Goal: Task Accomplishment & Management: Manage account settings

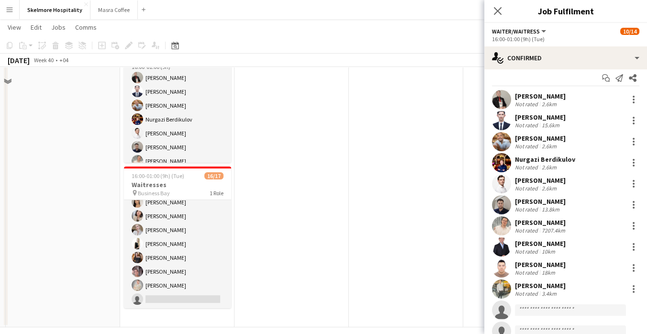
scroll to position [245, 0]
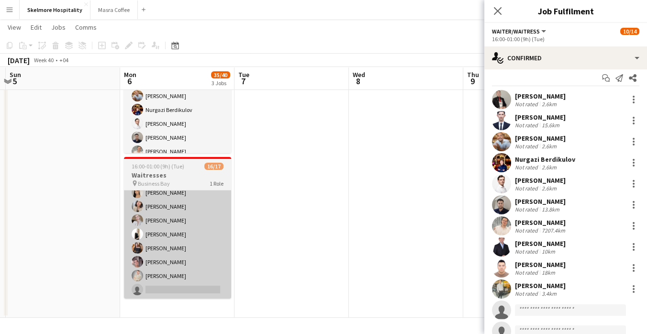
click at [189, 292] on app-card-role "Waiter/Waitress 19A 16/17 16:00-01:00 (9h) Svitlana Svitlychna Anna Demchenko S…" at bounding box center [177, 171] width 107 height 254
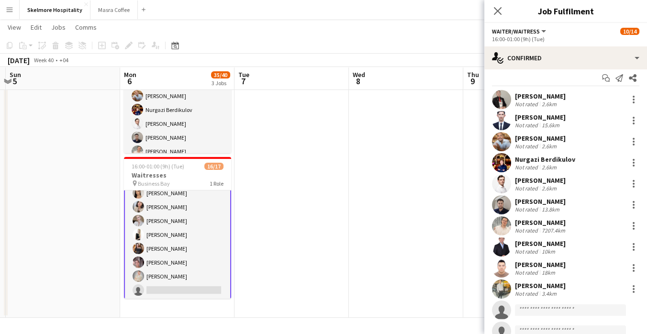
click at [179, 286] on app-card-role "Waiter/Waitress 19A 16/17 16:00-01:00 (9h) Svitlana Svitlychna Anna Demchenko S…" at bounding box center [177, 172] width 107 height 256
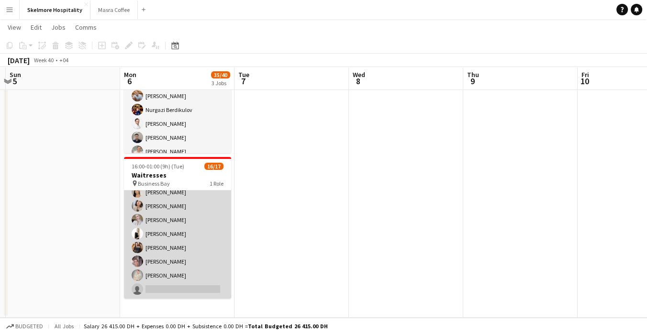
scroll to position [146, 0]
click at [185, 293] on app-card-role "Waiter/Waitress 19A 16/17 16:00-01:00 (9h) Svitlana Svitlychna Anna Demchenko S…" at bounding box center [177, 171] width 107 height 254
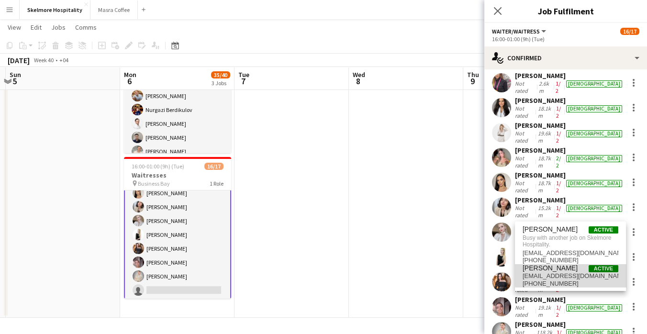
type input "****"
click at [581, 275] on span "mayafrem_@hotmail.com" at bounding box center [570, 276] width 96 height 8
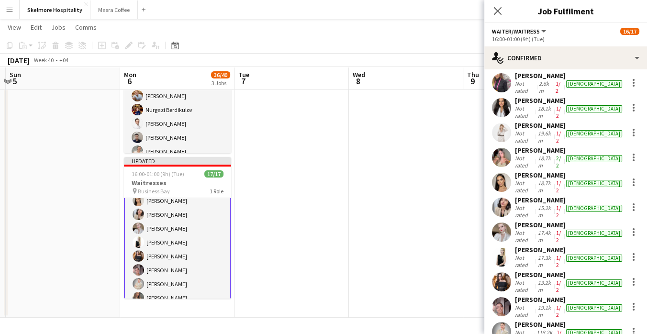
click at [446, 212] on app-date-cell at bounding box center [406, 89] width 114 height 455
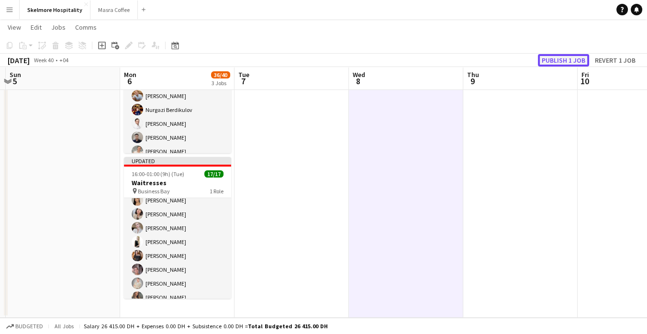
click at [569, 63] on button "Publish 1 job" at bounding box center [563, 60] width 51 height 12
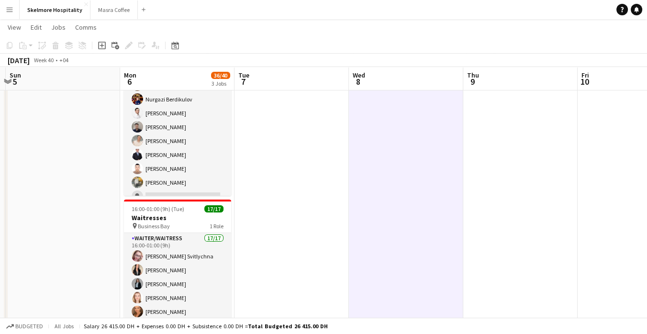
scroll to position [104, 0]
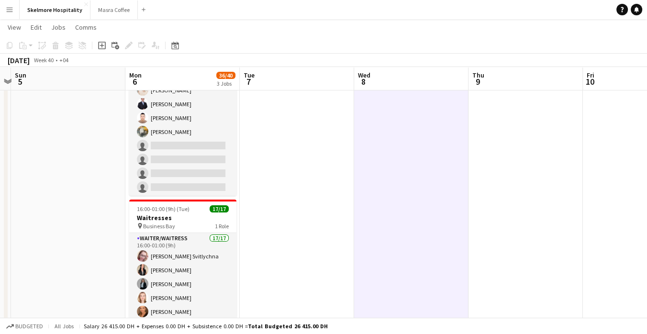
drag, startPoint x: 287, startPoint y: 238, endPoint x: 294, endPoint y: 255, distance: 18.3
click at [293, 254] on app-calendar-viewport "Fri 3 Sat 4 Sun 5 Mon 6 36/40 3 Jobs Tue 7 Wed 8 Thu 9 Fri 10 Sat 11 Sun 12 Mon…" at bounding box center [323, 97] width 647 height 525
drag, startPoint x: 293, startPoint y: 253, endPoint x: 293, endPoint y: 242, distance: 10.0
click at [293, 242] on app-date-cell at bounding box center [297, 132] width 114 height 455
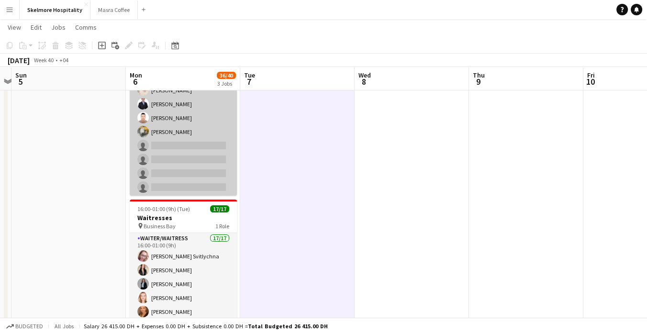
click at [196, 159] on app-card-role "Waiter/Waitress 28A 10/14 16:00-01:00 (9h) Alibek Alashbaev Abdulhafiz Rashidov…" at bounding box center [183, 90] width 107 height 213
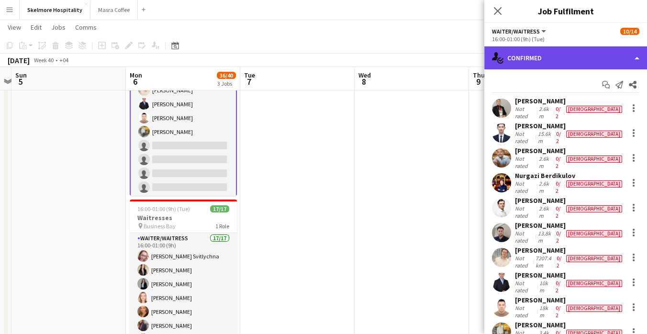
click at [600, 59] on div "single-neutral-actions-check-2 Confirmed" at bounding box center [565, 57] width 163 height 23
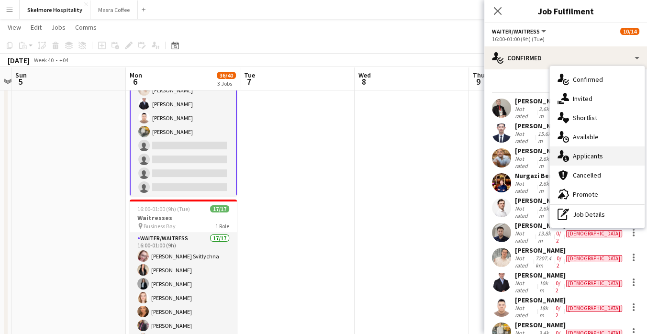
click at [607, 156] on div "single-neutral-actions-information Applicants" at bounding box center [597, 155] width 95 height 19
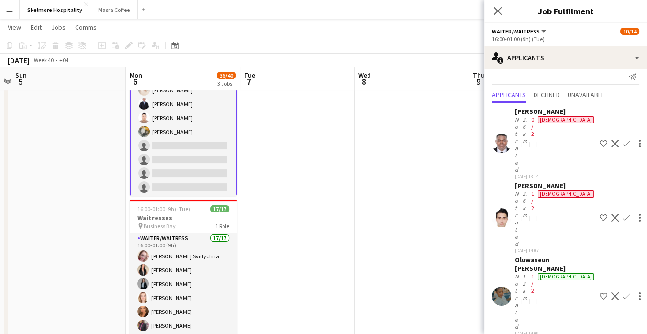
scroll to position [11, 0]
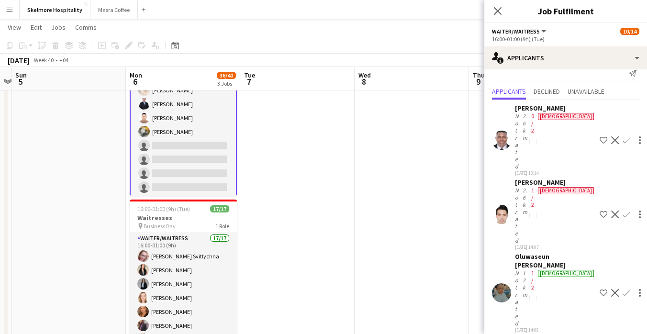
click at [520, 187] on div "Not rated" at bounding box center [518, 215] width 6 height 57
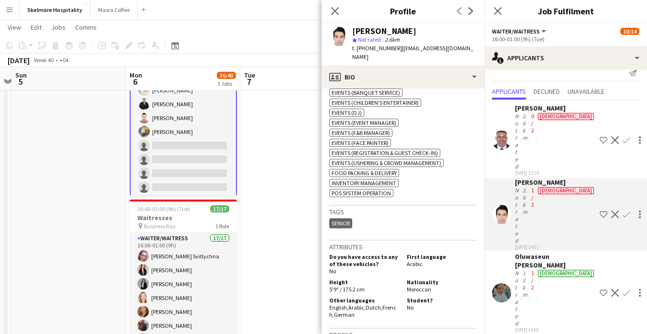
scroll to position [429, 0]
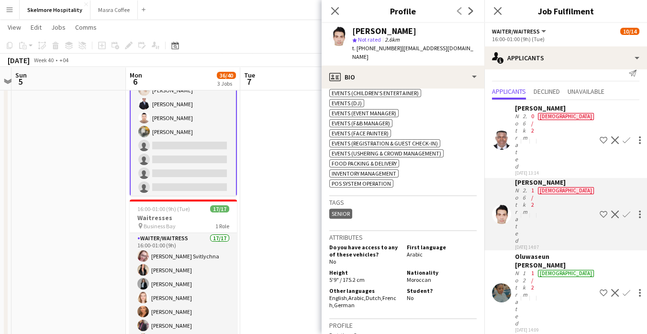
click at [449, 198] on h3 "Tags" at bounding box center [402, 202] width 147 height 9
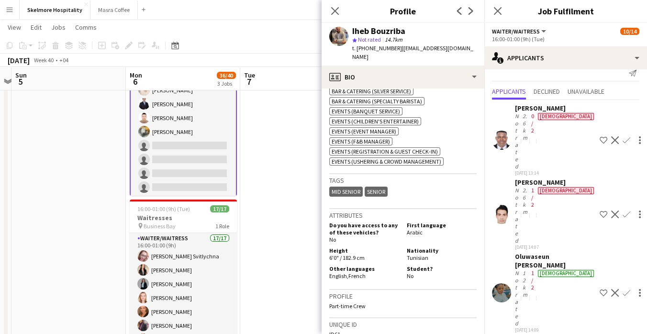
scroll to position [398, 0]
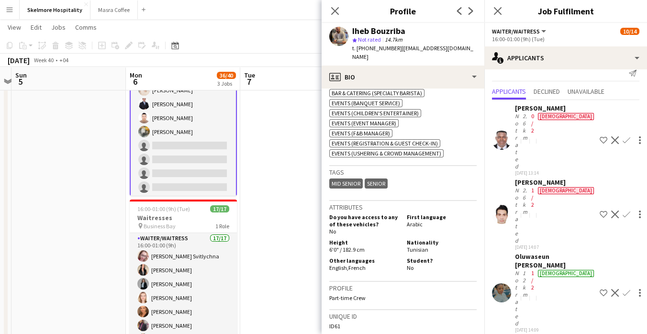
click at [622, 210] on app-icon "Confirm" at bounding box center [626, 214] width 8 height 8
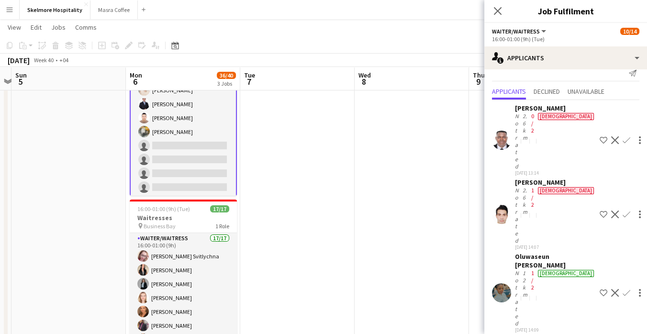
click at [622, 210] on app-icon "Confirm" at bounding box center [626, 214] width 8 height 8
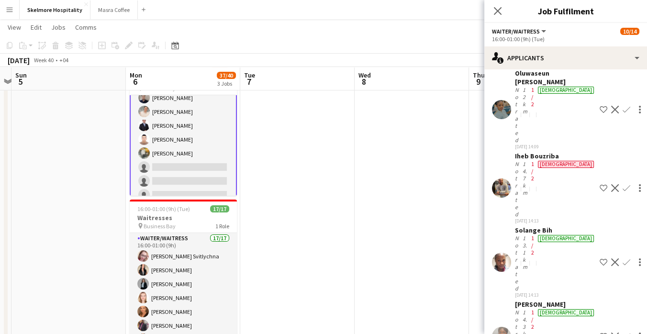
scroll to position [127, 0]
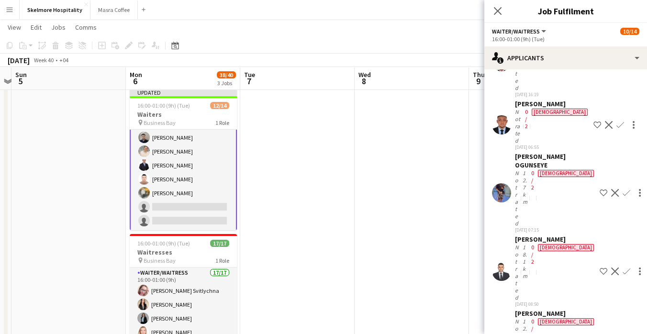
scroll to position [546, 0]
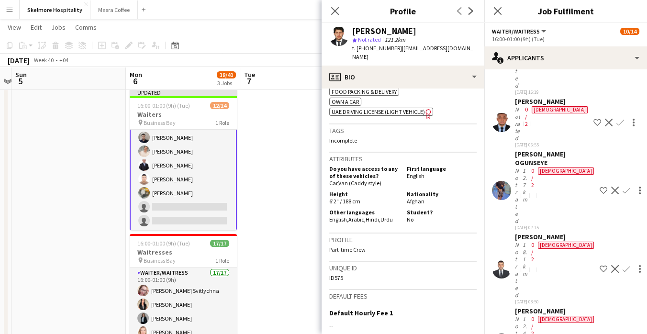
scroll to position [449, 0]
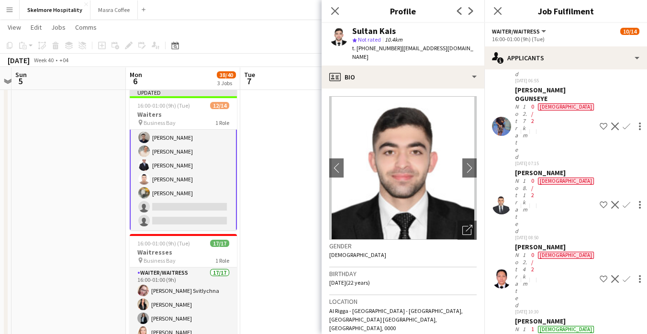
scroll to position [616, 0]
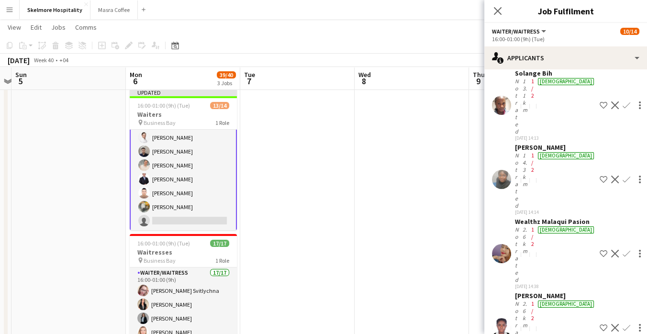
scroll to position [273, 0]
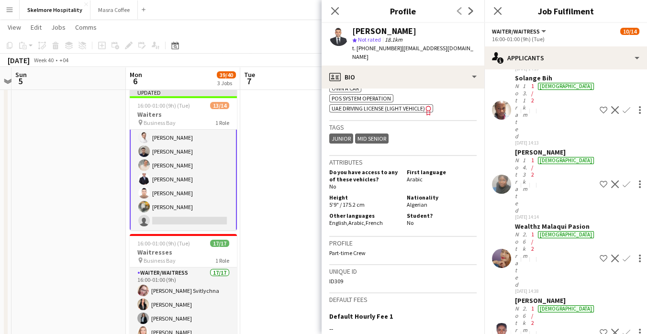
scroll to position [407, 0]
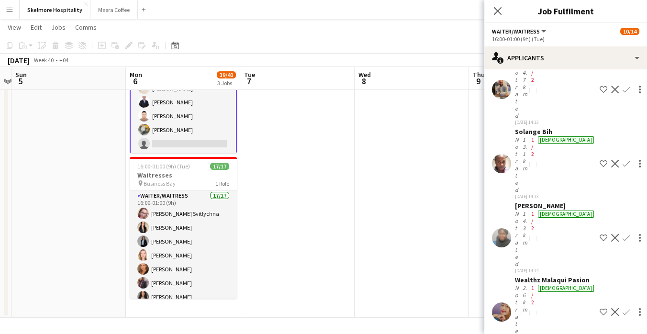
scroll to position [227, 0]
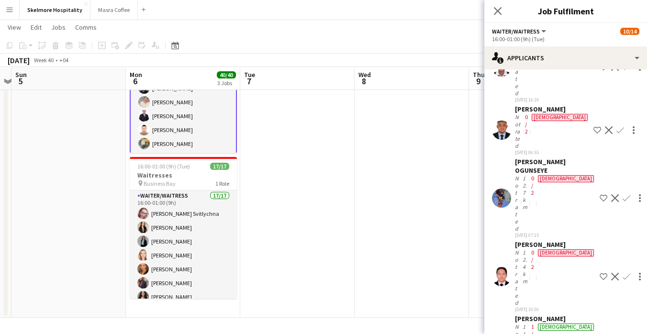
scroll to position [553, 0]
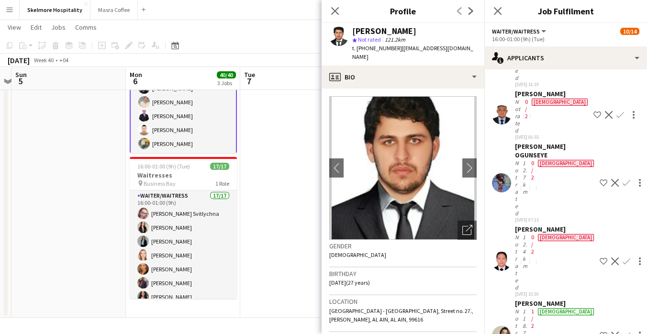
click at [268, 262] on app-date-cell at bounding box center [297, 89] width 114 height 455
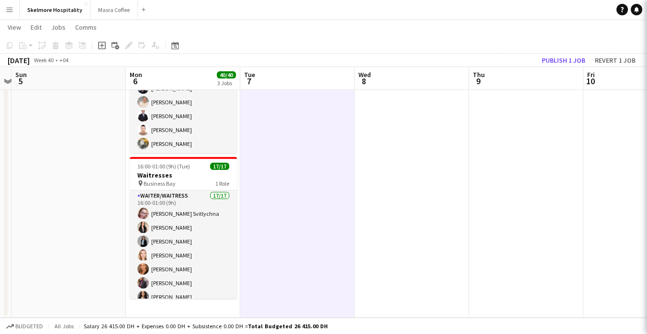
scroll to position [0, 0]
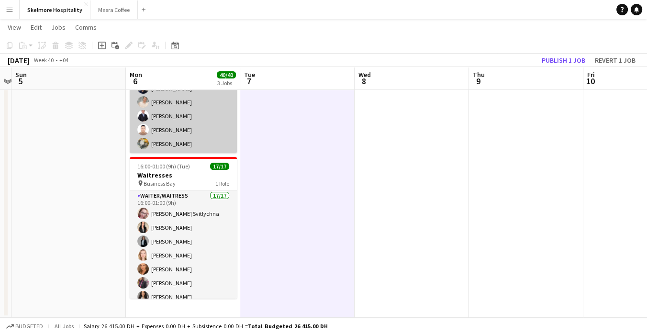
click at [195, 129] on app-card-role "Waiter/Waitress 14/14 16:00-01:00 (9h) Ijiri Jamal Marwan Almasri Sadok Aladdin…" at bounding box center [183, 46] width 107 height 213
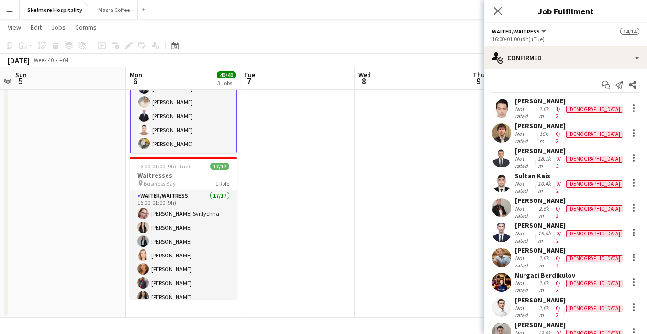
click at [312, 137] on app-date-cell at bounding box center [297, 89] width 114 height 455
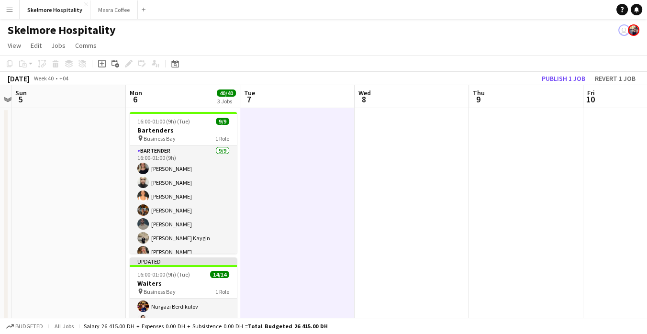
click at [266, 205] on app-date-cell at bounding box center [297, 335] width 114 height 455
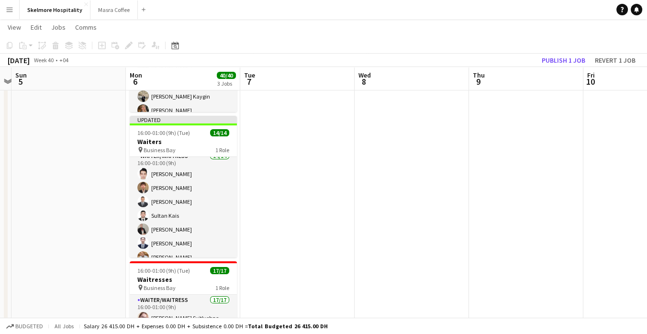
scroll to position [8, 0]
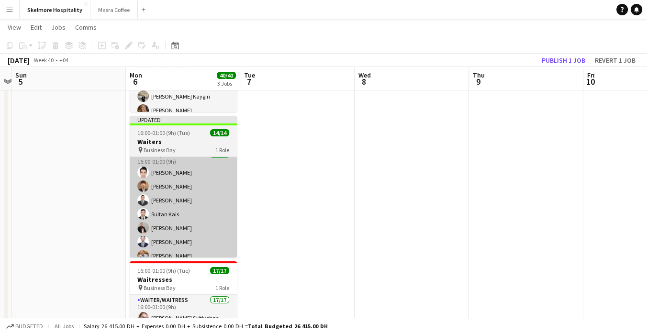
click at [146, 225] on app-user-avatar at bounding box center [142, 227] width 11 height 11
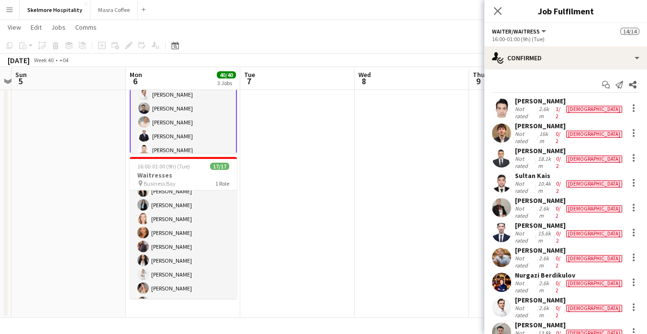
scroll to position [38, 0]
click at [430, 208] on app-date-cell at bounding box center [411, 89] width 114 height 455
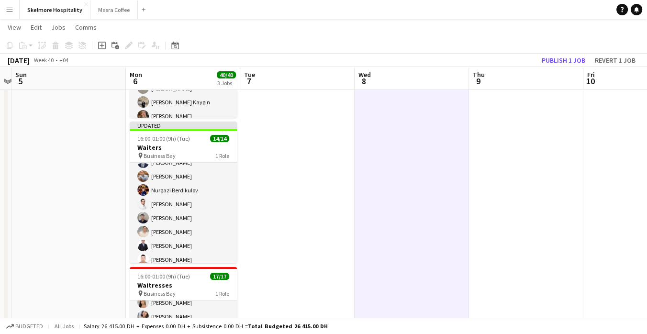
scroll to position [112, 0]
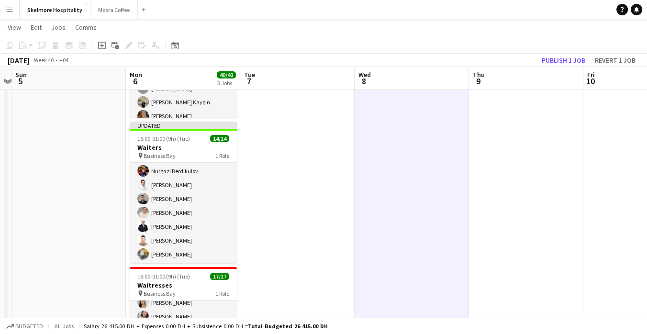
click at [271, 173] on app-date-cell at bounding box center [297, 199] width 114 height 455
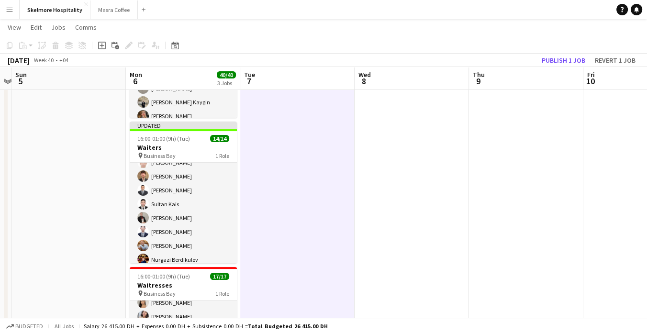
scroll to position [0, 0]
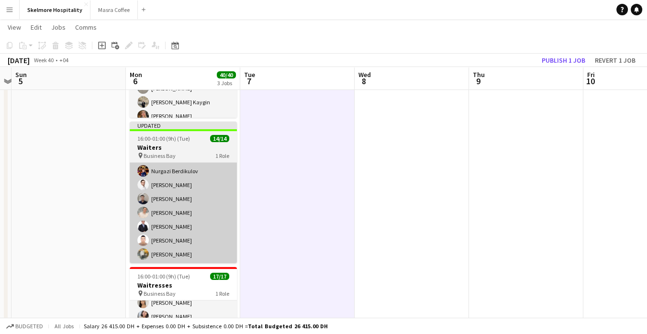
click at [197, 254] on app-card-role "Waiter/Waitress 14/14 16:00-01:00 (9h) Ijiri Jamal Marwan Almasri Sadok Aladdin…" at bounding box center [183, 157] width 107 height 213
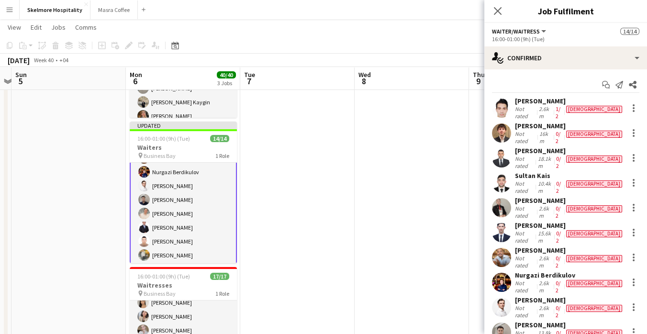
scroll to position [112, 0]
click at [549, 99] on div "Ijiri Jamal" at bounding box center [569, 101] width 109 height 9
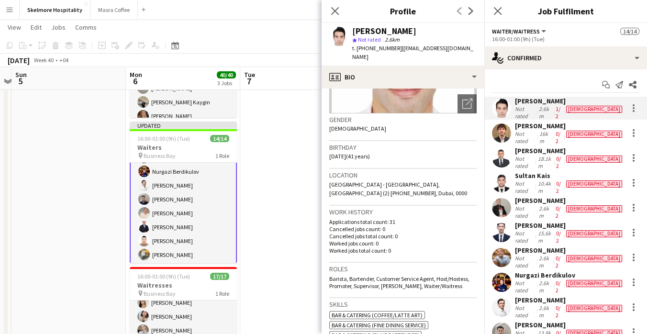
scroll to position [123, 0]
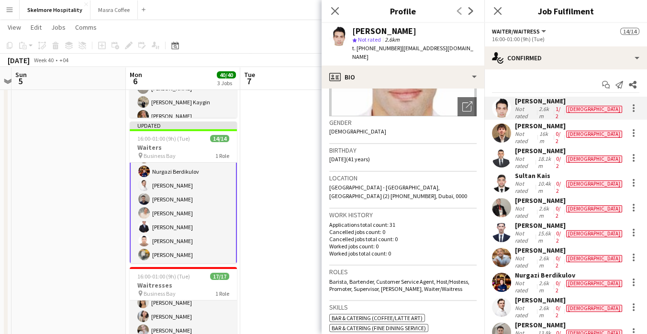
click at [535, 155] on div "Not rated" at bounding box center [525, 162] width 21 height 14
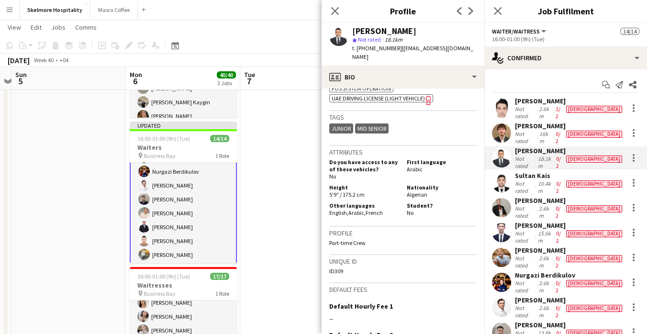
scroll to position [433, 0]
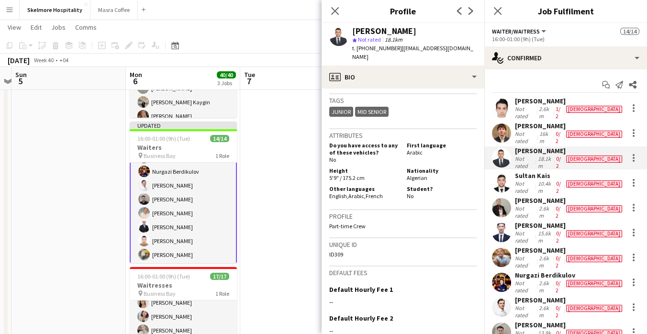
click at [553, 109] on div "2.6km" at bounding box center [545, 112] width 17 height 14
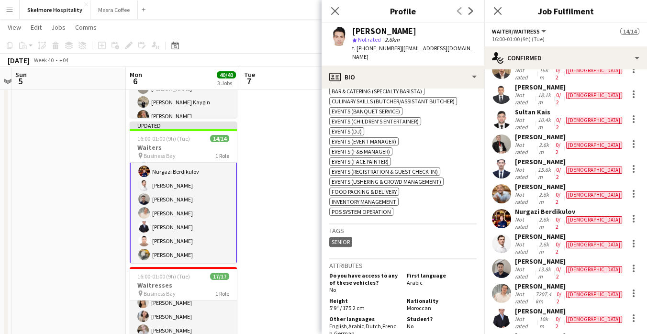
scroll to position [83, 0]
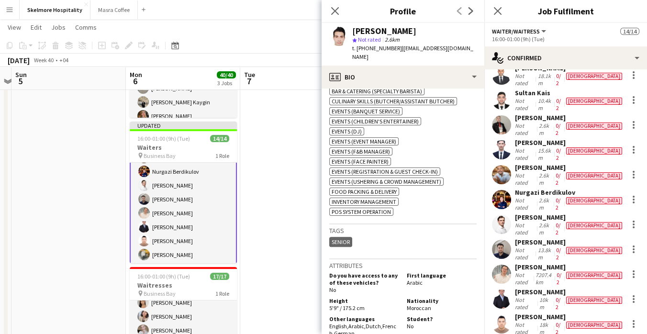
click at [272, 235] on app-date-cell at bounding box center [297, 199] width 114 height 455
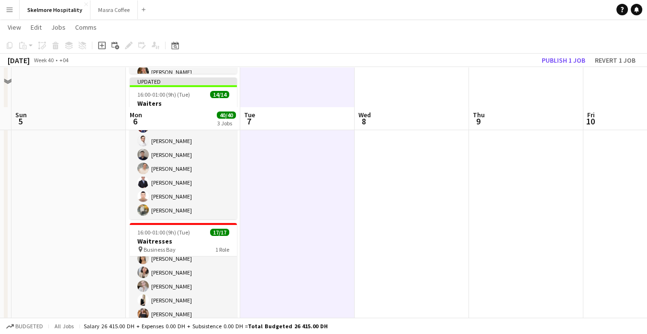
scroll to position [245, 0]
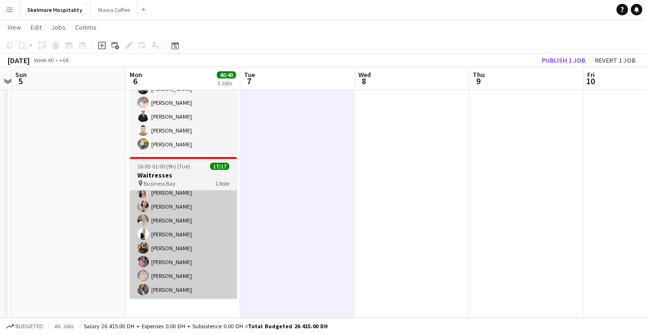
click at [202, 267] on app-card-role "Waiter/Waitress 17/17 16:00-01:00 (9h) Svitlana Svitlychna Anna Demchenko Sawsa…" at bounding box center [183, 171] width 107 height 254
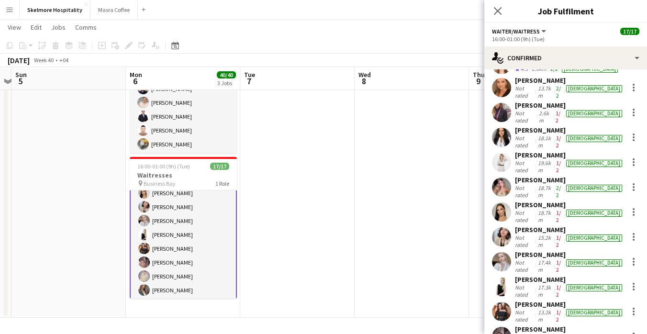
scroll to position [146, 0]
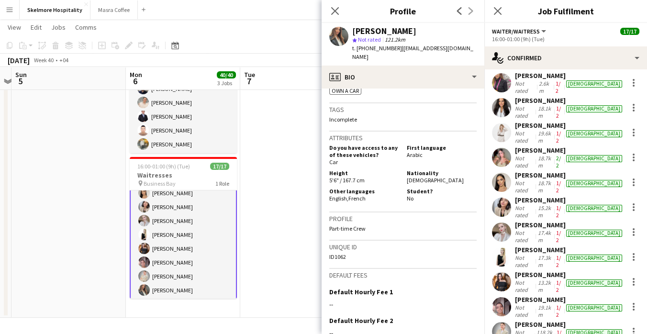
scroll to position [388, 0]
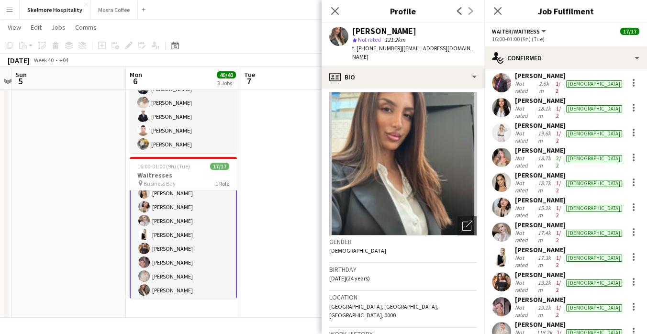
scroll to position [7, 0]
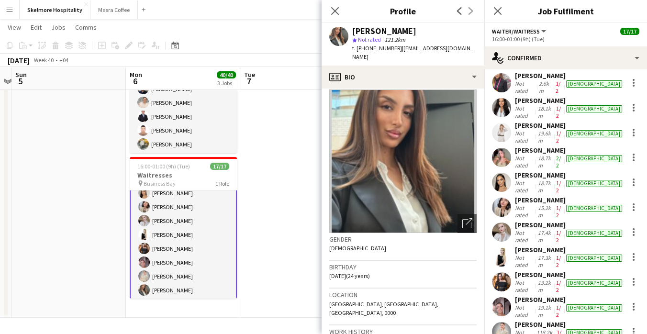
click at [282, 222] on app-date-cell at bounding box center [297, 89] width 114 height 455
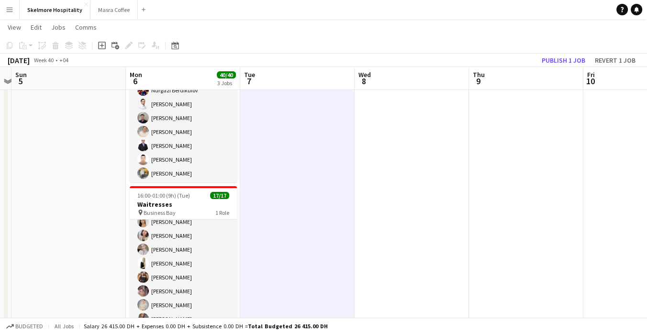
scroll to position [215, 0]
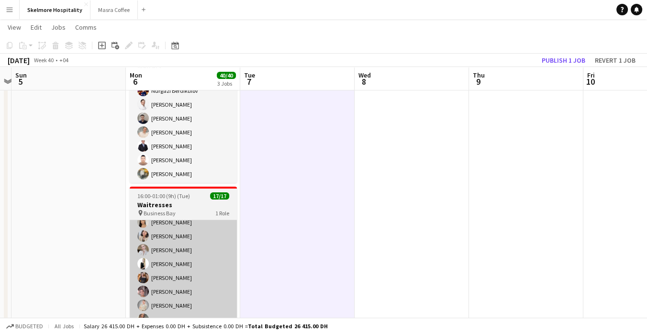
click at [195, 271] on app-card-role "Waiter/Waitress 17/17 16:00-01:00 (9h) Svitlana Svitlychna Anna Demchenko Sawsa…" at bounding box center [183, 201] width 107 height 254
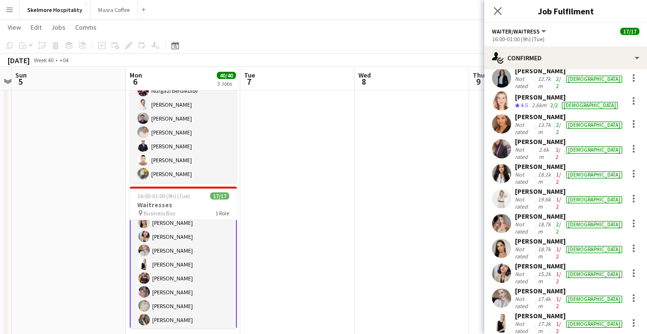
scroll to position [81, 0]
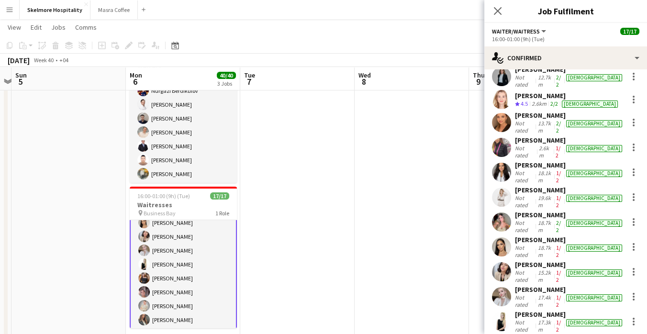
click at [552, 319] on div "17.3km" at bounding box center [544, 326] width 18 height 14
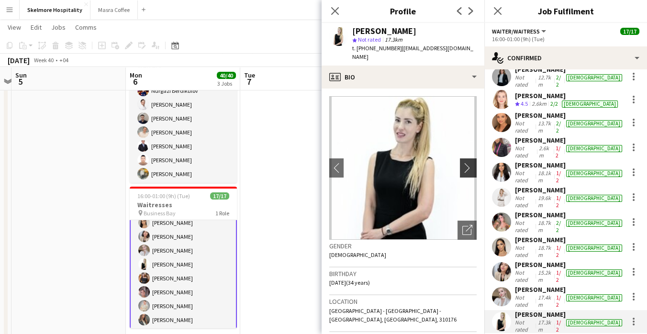
click at [462, 165] on button "chevron-right" at bounding box center [469, 167] width 19 height 19
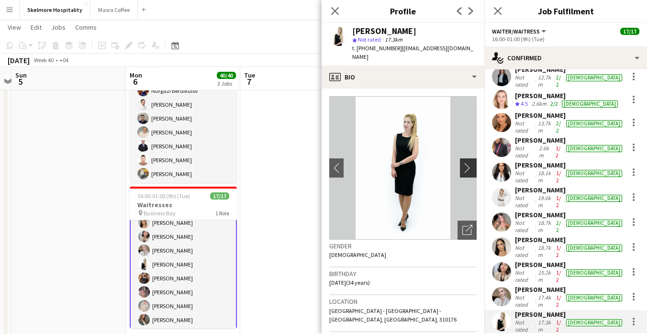
click at [462, 164] on app-icon "chevron-right" at bounding box center [469, 168] width 15 height 10
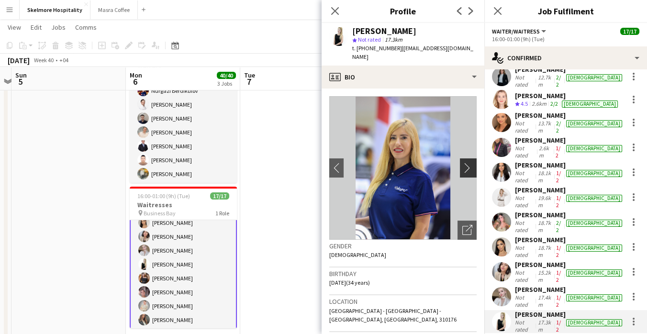
click at [467, 158] on button "chevron-right" at bounding box center [469, 167] width 19 height 19
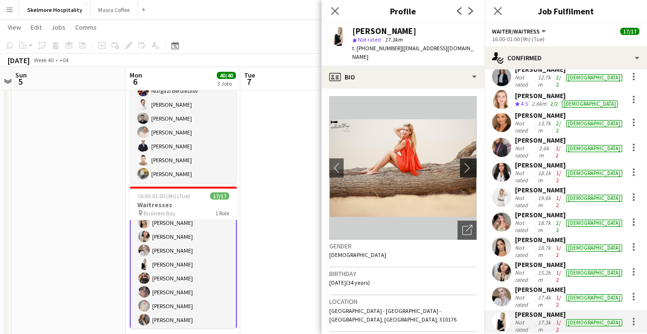
click at [462, 163] on app-icon "chevron-right" at bounding box center [469, 168] width 15 height 10
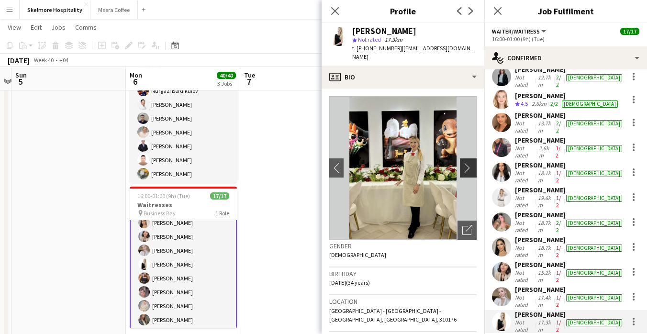
click at [462, 163] on app-icon "chevron-right" at bounding box center [469, 168] width 15 height 10
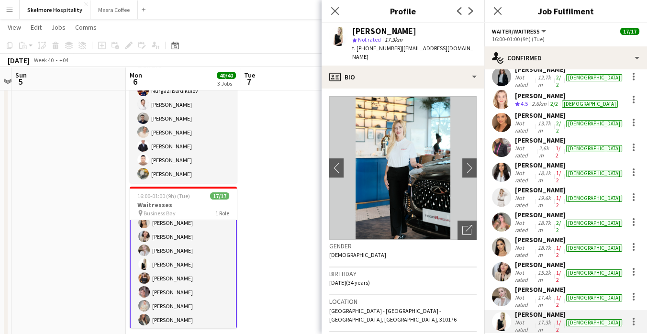
click at [275, 212] on app-date-cell at bounding box center [297, 119] width 114 height 455
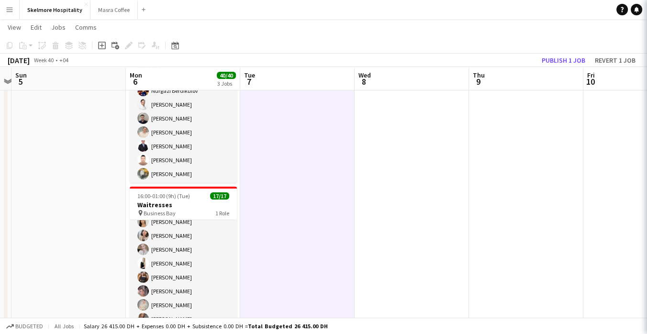
scroll to position [146, 0]
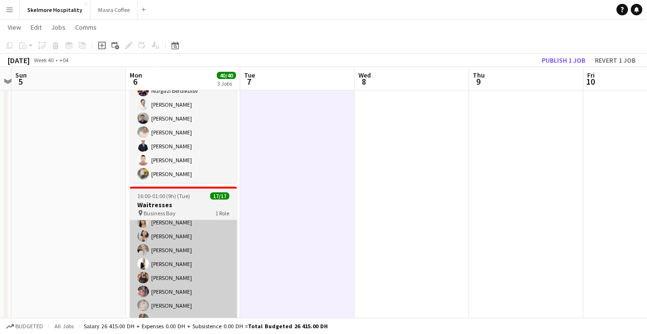
click at [187, 280] on app-card-role "Waiter/Waitress 17/17 16:00-01:00 (9h) Svitlana Svitlychna Anna Demchenko Sawsa…" at bounding box center [183, 201] width 107 height 254
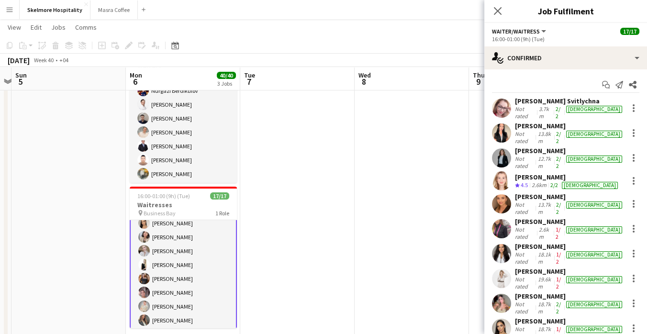
scroll to position [146, 0]
click at [571, 106] on div "female" at bounding box center [594, 112] width 60 height 14
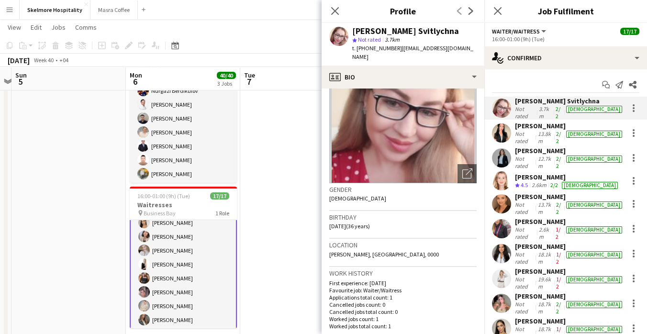
scroll to position [50, 0]
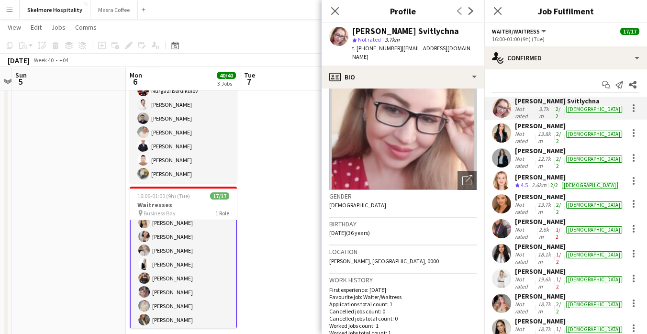
click at [561, 132] on app-skills-label "2/2" at bounding box center [558, 137] width 5 height 14
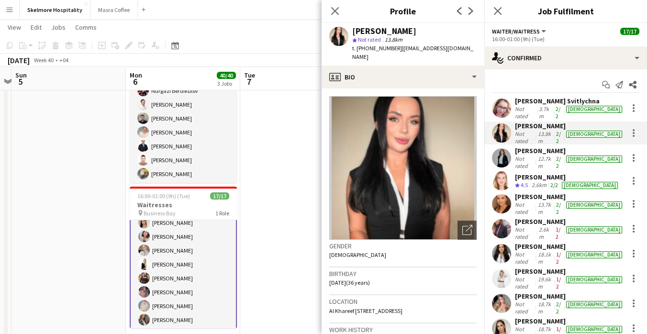
click at [572, 155] on div "female" at bounding box center [594, 162] width 60 height 14
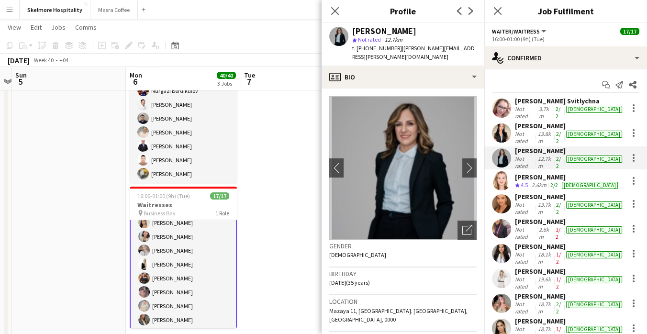
click at [561, 181] on div "female" at bounding box center [590, 185] width 60 height 8
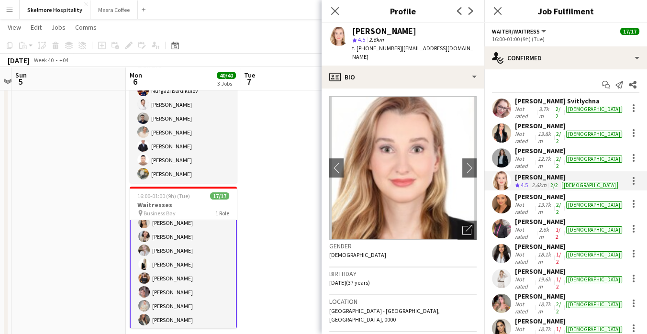
click at [560, 201] on div "2/2" at bounding box center [559, 208] width 10 height 14
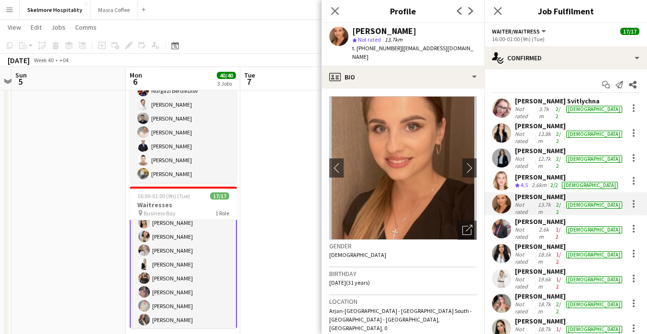
click at [560, 226] on app-skills-label "1/2" at bounding box center [557, 233] width 5 height 14
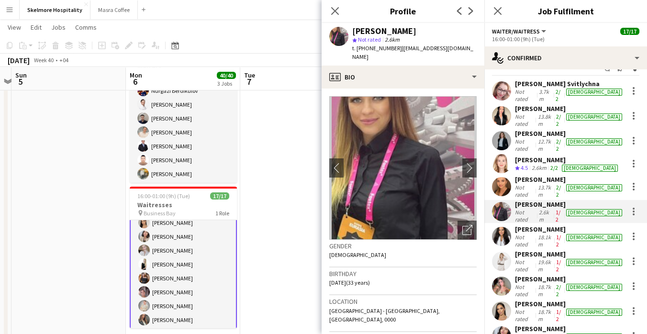
scroll to position [28, 0]
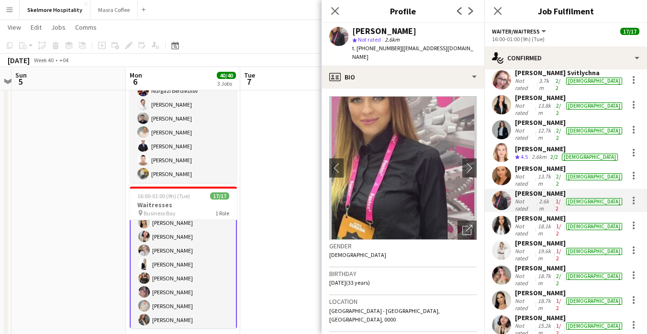
click at [561, 222] on app-skills-label "1/2" at bounding box center [558, 229] width 5 height 14
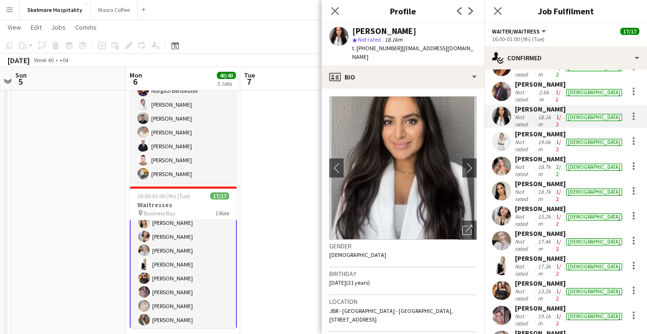
scroll to position [146, 0]
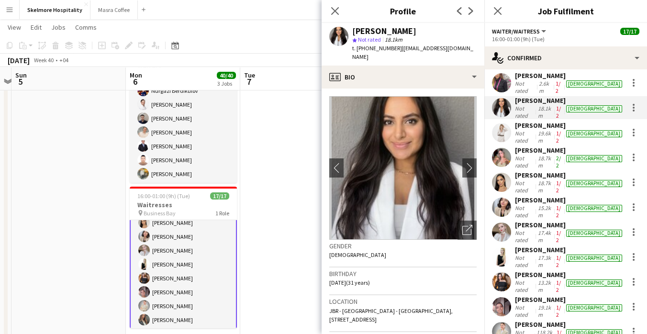
click at [564, 204] on div "1/2" at bounding box center [559, 211] width 10 height 14
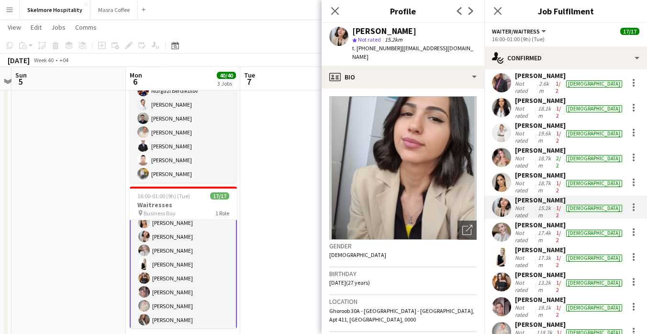
click at [561, 229] on app-skills-label "1/2" at bounding box center [558, 236] width 5 height 14
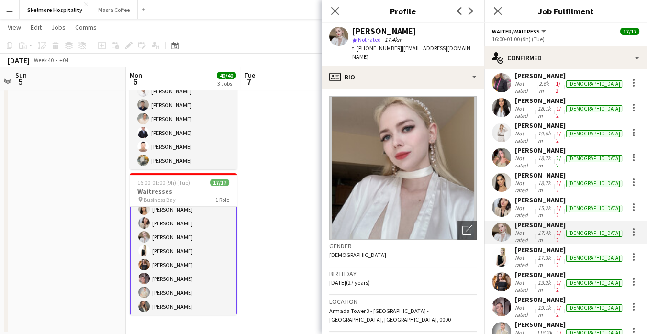
scroll to position [245, 0]
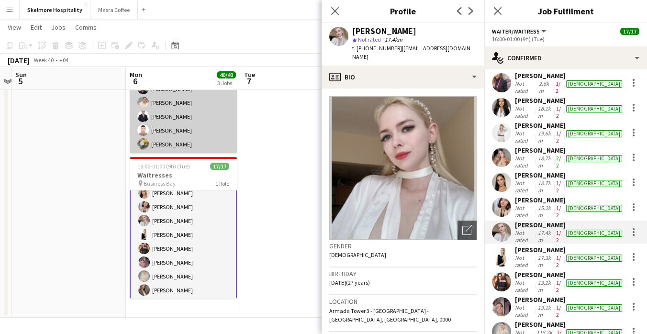
click at [186, 121] on app-card-role "Waiter/Waitress 14/14 16:00-01:00 (9h) Ijiri Jamal Marwan Almasri Sadok Aladdin…" at bounding box center [183, 47] width 107 height 213
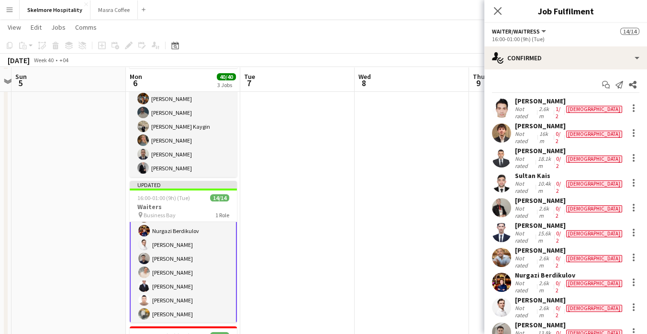
scroll to position [71, 0]
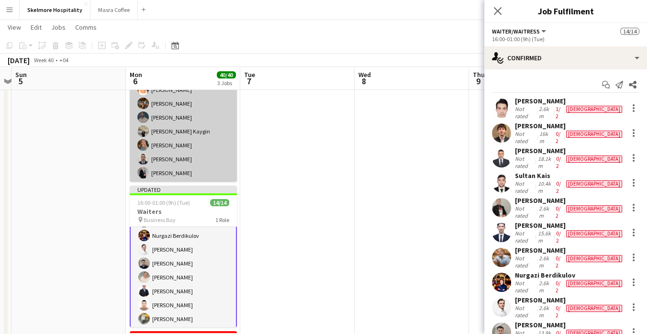
click at [199, 145] on app-card-role "Bartender 9/9 16:00-01:00 (9h) TALITA SOARES Olesya Shaporenko Lurdes De Medeir…" at bounding box center [183, 110] width 107 height 143
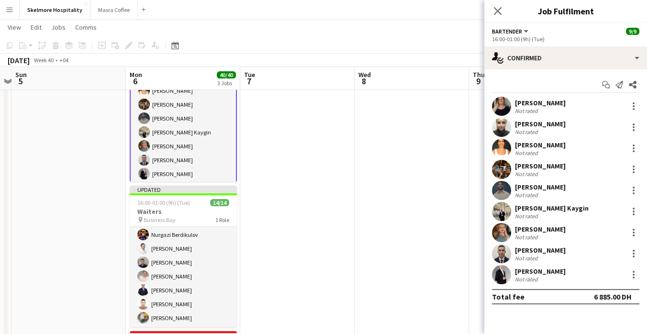
scroll to position [35, 0]
click at [540, 195] on div "16.3km" at bounding box center [551, 194] width 22 height 7
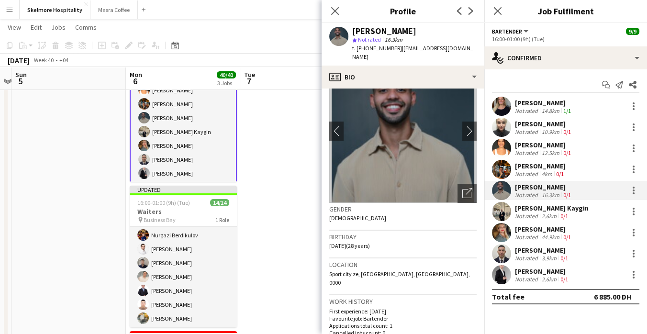
scroll to position [0, 0]
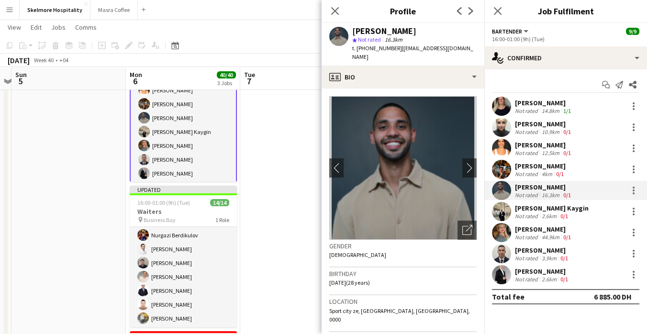
click at [271, 240] on app-date-cell at bounding box center [297, 263] width 114 height 455
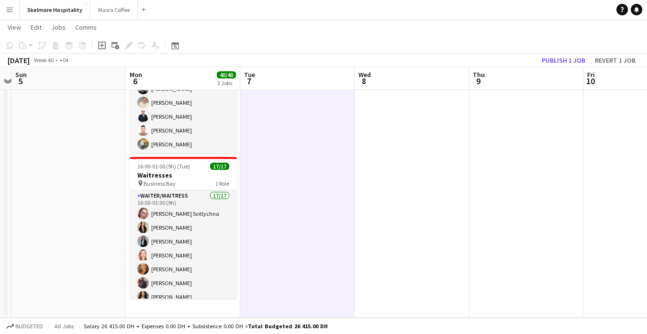
click at [272, 212] on app-date-cell at bounding box center [297, 89] width 114 height 455
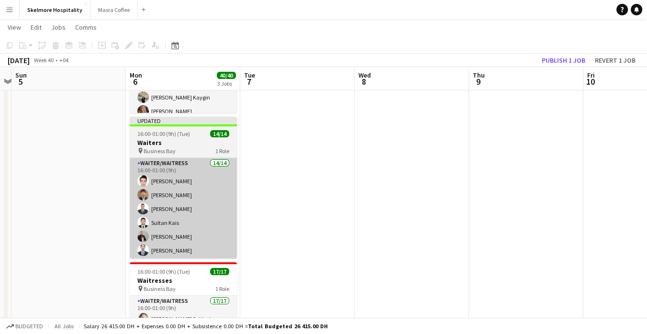
click at [155, 231] on app-card-role "Waiter/Waitress 14/14 16:00-01:00 (9h) Ijiri Jamal Marwan Almasri Sadok Aladdin…" at bounding box center [183, 264] width 107 height 213
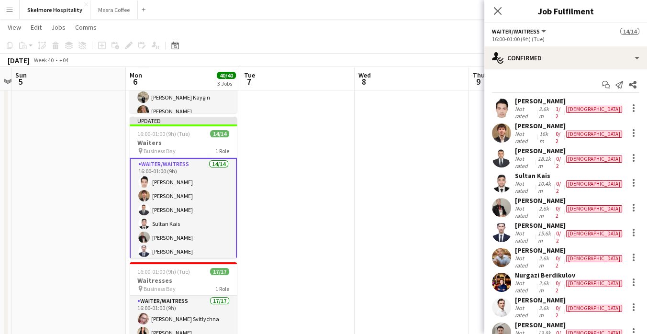
click at [390, 260] on app-date-cell at bounding box center [411, 194] width 114 height 455
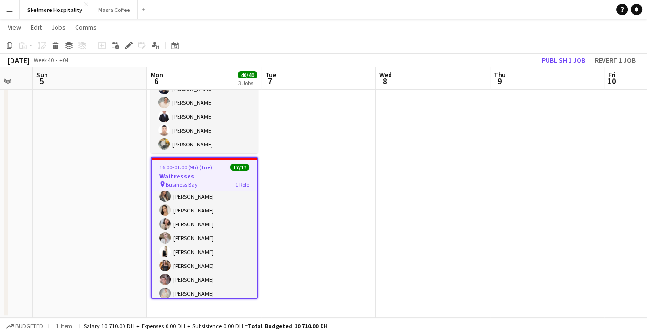
scroll to position [147, 0]
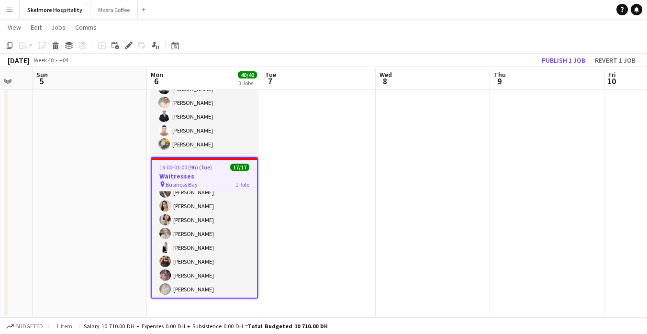
click at [310, 221] on app-date-cell at bounding box center [318, 89] width 114 height 455
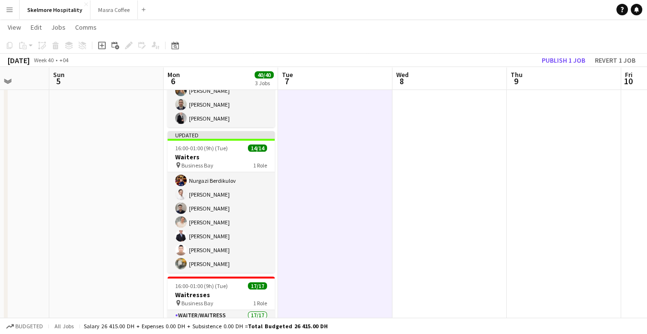
scroll to position [0, 0]
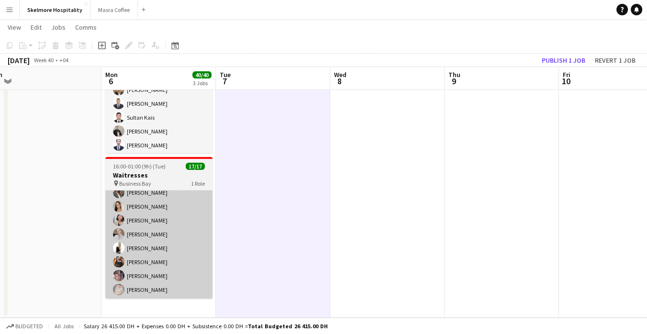
click at [168, 279] on app-card-role "Waiter/Waitress 17/17 16:00-01:00 (9h) Svitlana Svitlychna Anna Demchenko Sawsa…" at bounding box center [158, 171] width 107 height 254
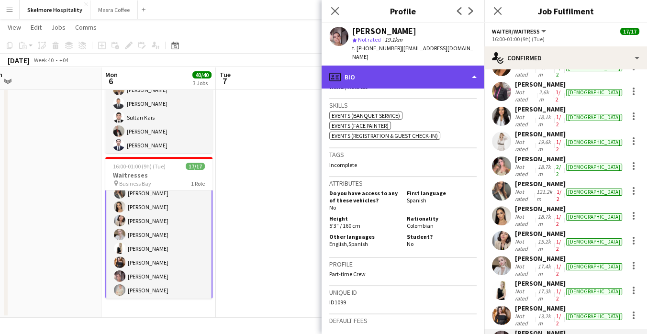
click at [403, 68] on div "profile Bio" at bounding box center [402, 77] width 163 height 23
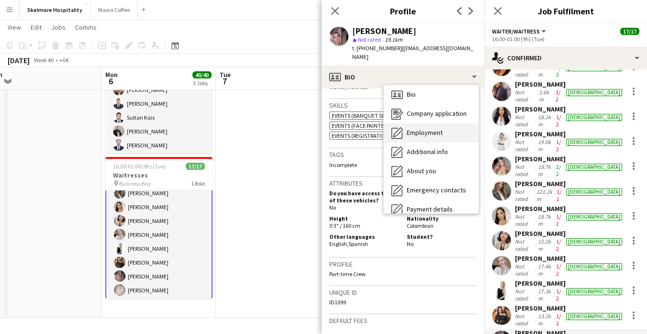
click at [437, 129] on div "Employment Employment" at bounding box center [431, 132] width 95 height 19
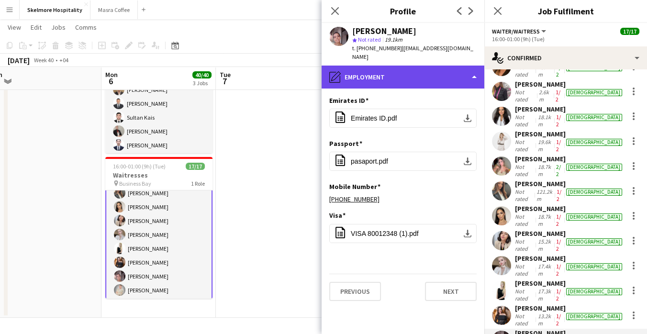
click at [450, 71] on div "pencil4 Employment" at bounding box center [402, 77] width 163 height 23
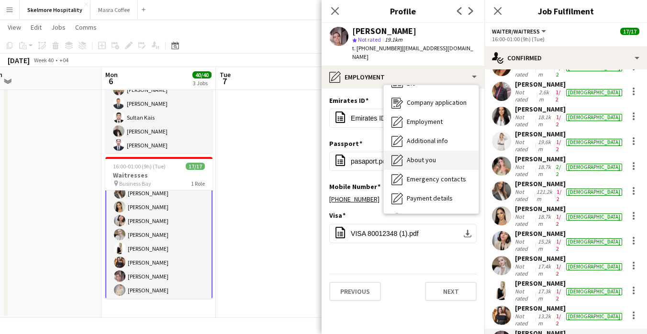
click at [444, 152] on div "About you About you" at bounding box center [431, 160] width 95 height 19
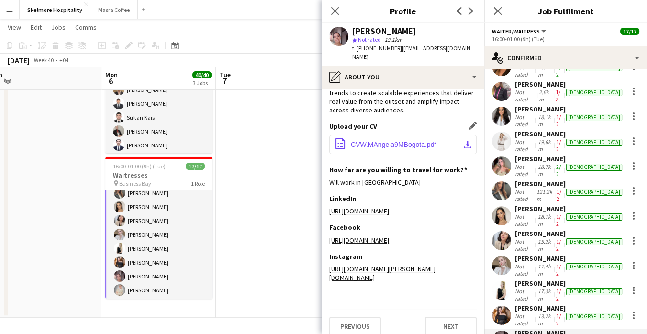
click at [411, 141] on span "CVW.MAngela9MBogota.pdf" at bounding box center [393, 145] width 85 height 8
click at [262, 215] on app-date-cell at bounding box center [273, 89] width 114 height 455
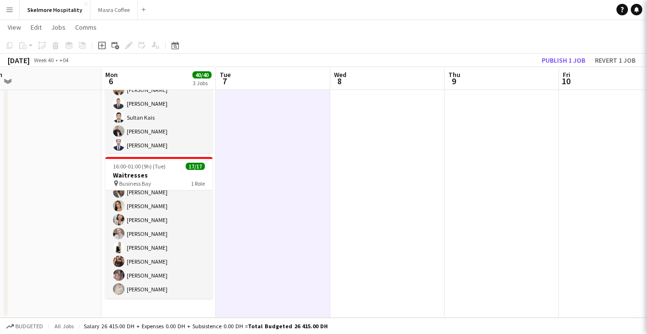
scroll to position [146, 0]
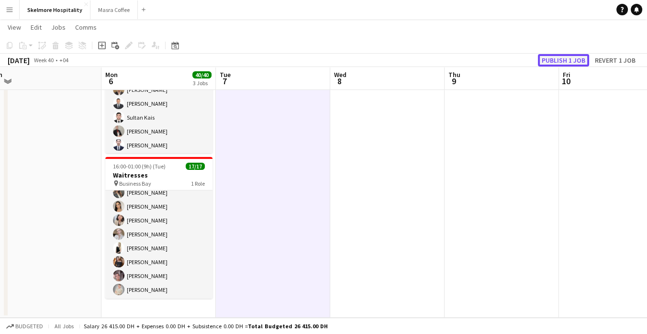
click at [569, 61] on button "Publish 1 job" at bounding box center [563, 60] width 51 height 12
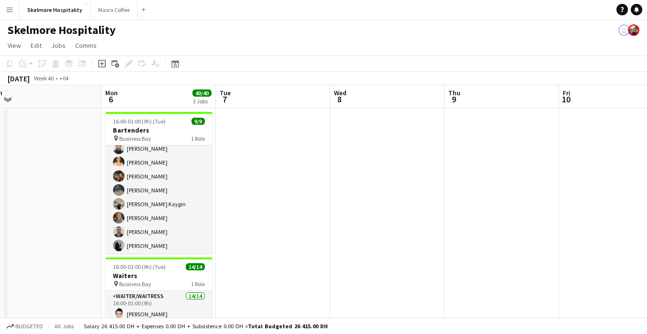
scroll to position [35, 0]
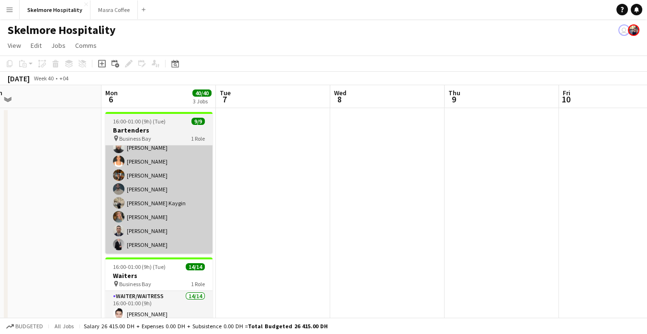
click at [120, 234] on app-user-avatar at bounding box center [118, 230] width 11 height 11
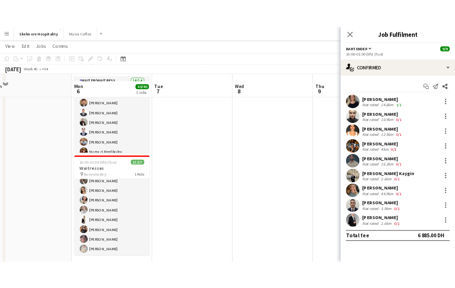
scroll to position [235, 0]
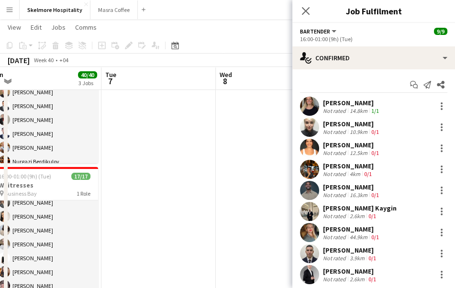
click at [256, 195] on app-date-cell at bounding box center [273, 99] width 114 height 455
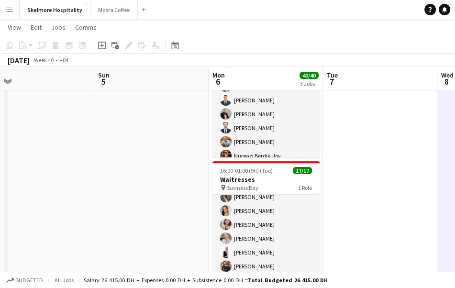
scroll to position [290, 0]
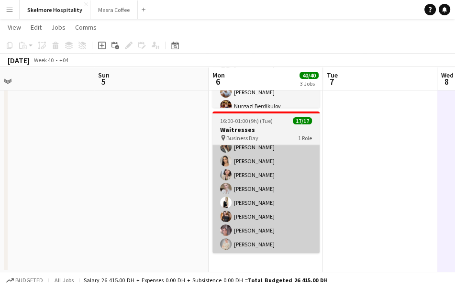
click at [275, 163] on app-card-role "Waiter/Waitress 17/17 16:00-01:00 (9h) Svitlana Svitlychna Anna Demchenko Sawsa…" at bounding box center [265, 126] width 107 height 254
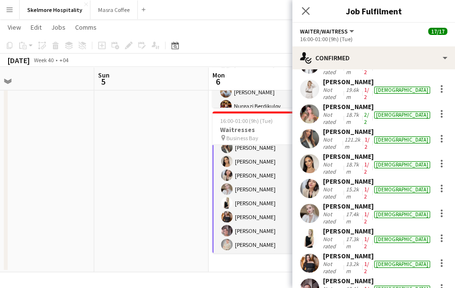
scroll to position [191, 0]
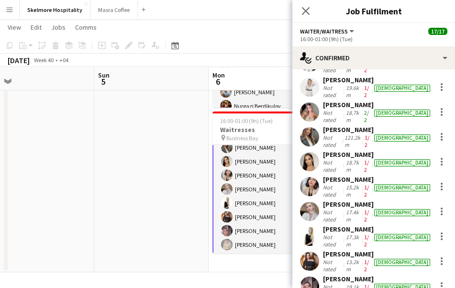
click at [329, 225] on div "Viviana Mera" at bounding box center [377, 229] width 109 height 9
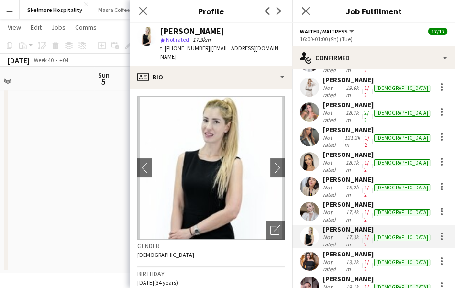
click at [181, 49] on span "t. +971581346196" at bounding box center [185, 47] width 50 height 7
copy span "971581346196"
click at [84, 228] on app-date-cell at bounding box center [37, 44] width 114 height 455
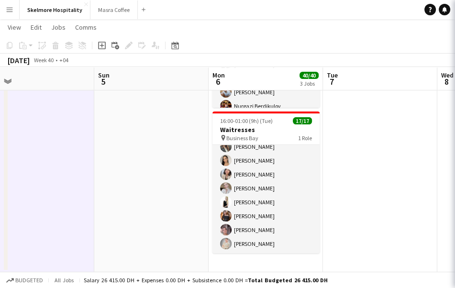
scroll to position [146, 0]
click at [358, 231] on app-date-cell at bounding box center [380, 44] width 114 height 455
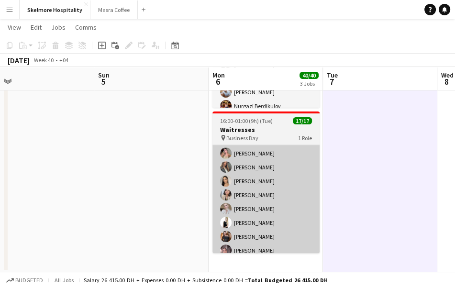
click at [281, 186] on app-card-role "Waiter/Waitress 17/17 16:00-01:00 (9h) Svitlana Svitlychna Anna Demchenko Sawsa…" at bounding box center [265, 146] width 107 height 254
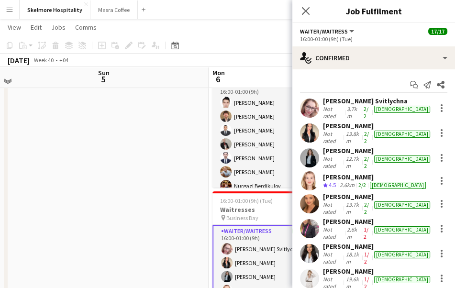
scroll to position [203, 0]
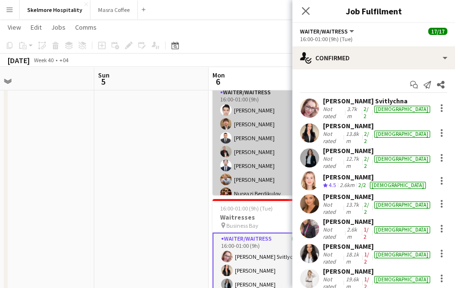
click at [253, 151] on app-card-role "Waiter/Waitress 14/14 16:00-01:00 (9h) Ijiri Jamal Marwan Almasri Sadok Aladdin…" at bounding box center [265, 193] width 107 height 213
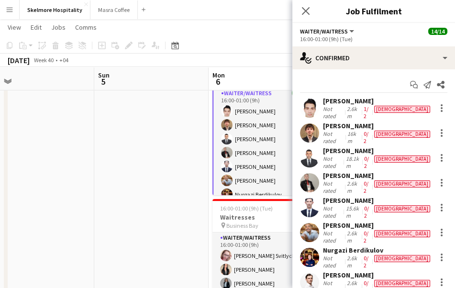
click at [368, 107] on app-skills-label "1/2" at bounding box center [365, 112] width 5 height 14
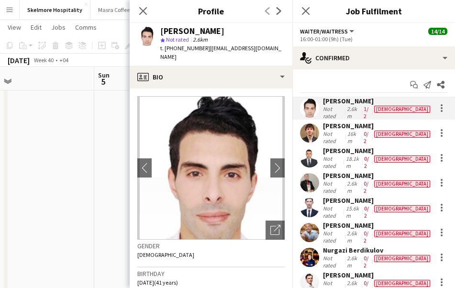
click at [178, 48] on span "t. +971551893951" at bounding box center [185, 47] width 50 height 7
copy span "971551893951"
click at [372, 130] on div "0/2" at bounding box center [367, 137] width 11 height 14
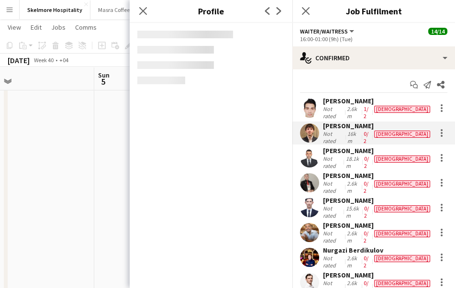
click at [369, 155] on div "0/2" at bounding box center [367, 162] width 10 height 14
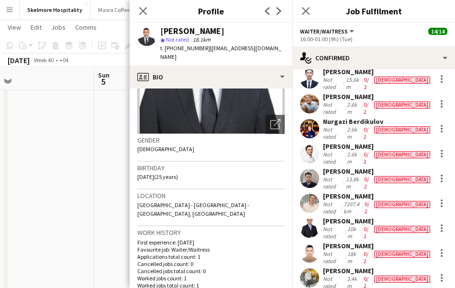
scroll to position [0, 0]
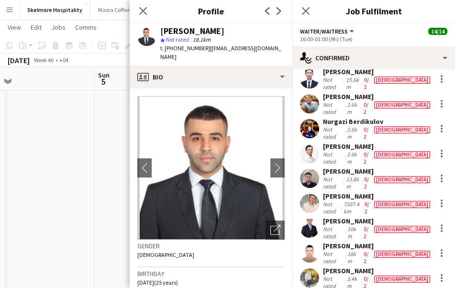
click at [35, 189] on app-date-cell at bounding box center [37, 151] width 114 height 455
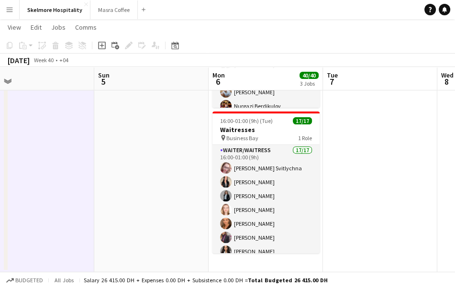
click at [371, 152] on app-date-cell at bounding box center [380, 44] width 114 height 455
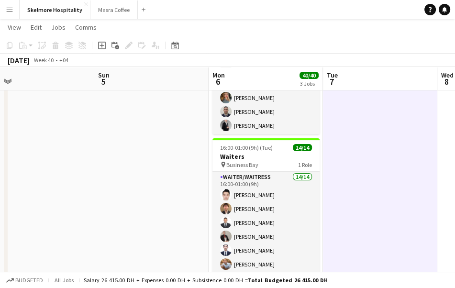
click at [362, 144] on app-date-cell at bounding box center [380, 216] width 114 height 455
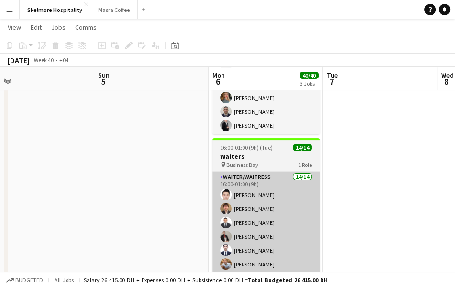
click at [273, 225] on app-card-role "Waiter/Waitress 14/14 16:00-01:00 (9h) Ijiri Jamal Marwan Almasri Sadok Aladdin…" at bounding box center [265, 278] width 107 height 213
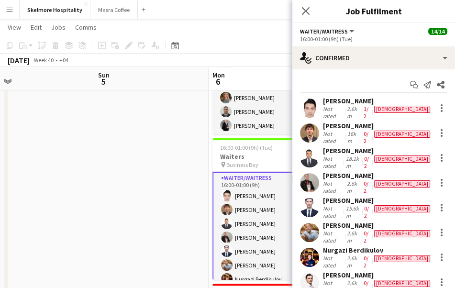
click at [348, 148] on div "Sadok Aladdin" at bounding box center [377, 150] width 109 height 9
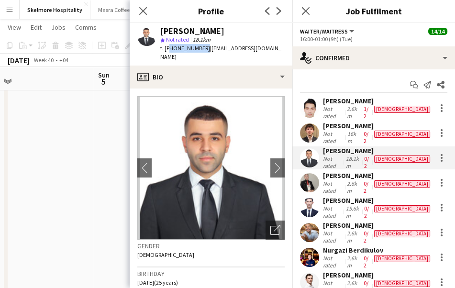
click at [368, 205] on div "0/2" at bounding box center [367, 212] width 10 height 14
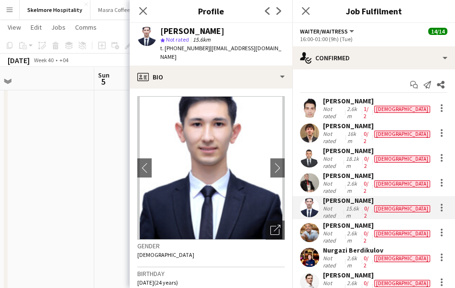
click at [362, 230] on div "2.6km" at bounding box center [353, 237] width 17 height 14
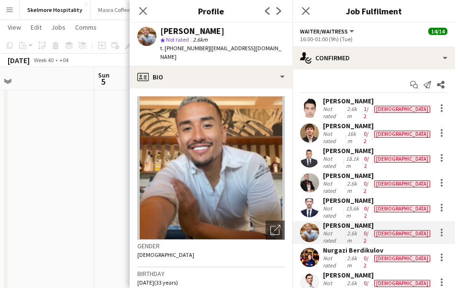
click at [362, 254] on div "2.6km" at bounding box center [353, 261] width 17 height 14
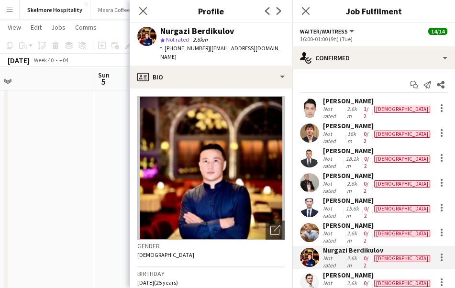
click at [361, 279] on div "2.6km" at bounding box center [353, 286] width 17 height 14
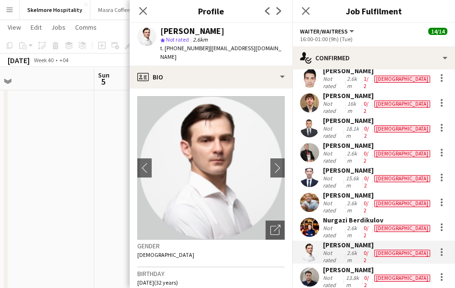
scroll to position [34, 0]
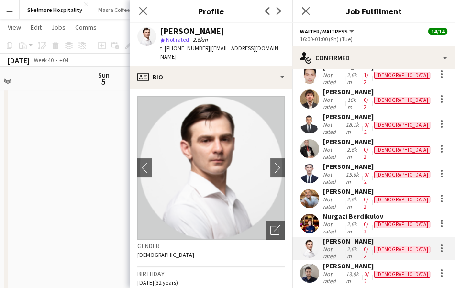
click at [362, 270] on div "13.8km" at bounding box center [352, 277] width 18 height 14
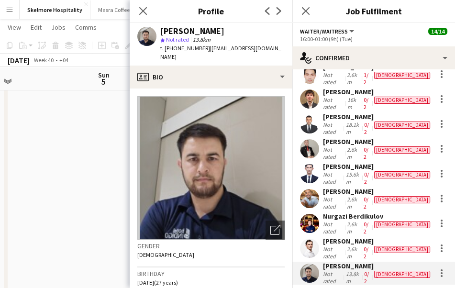
click at [308, 264] on app-user-avatar at bounding box center [309, 273] width 19 height 19
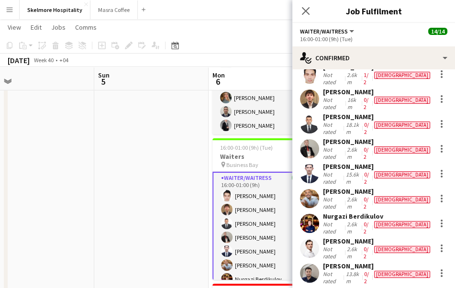
click at [310, 264] on app-user-avatar at bounding box center [309, 273] width 19 height 19
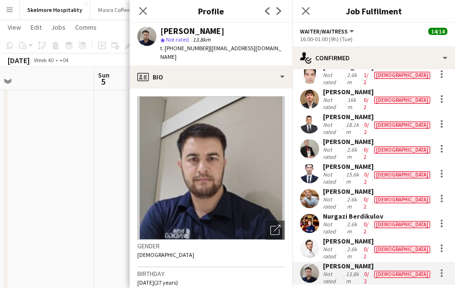
click at [173, 48] on span "t. +971558039024" at bounding box center [185, 47] width 50 height 7
copy span "971558039024"
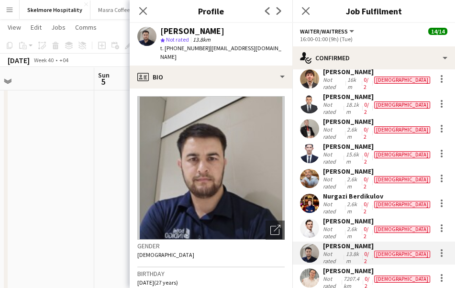
scroll to position [59, 0]
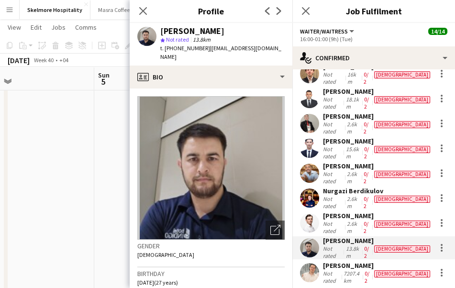
click at [360, 270] on div "7207.4km" at bounding box center [351, 277] width 21 height 14
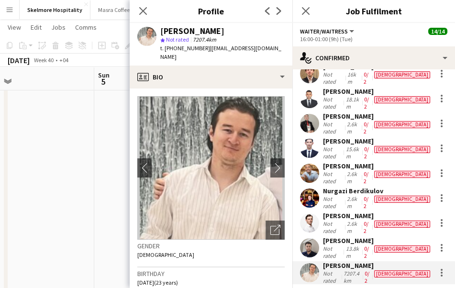
click at [328, 261] on div "Khalililo Tokhirov" at bounding box center [377, 265] width 109 height 9
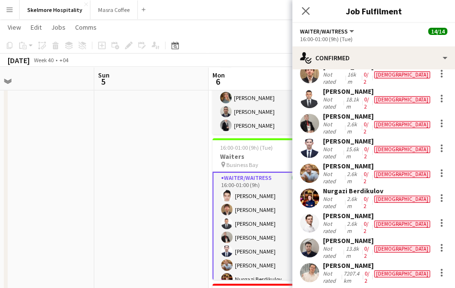
click at [328, 261] on div "Khalililo Tokhirov" at bounding box center [377, 265] width 109 height 9
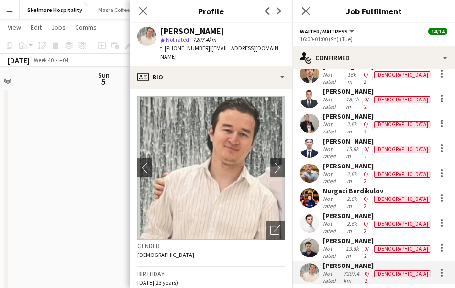
click at [178, 45] on span "t. +971508467207" at bounding box center [185, 47] width 50 height 7
copy span "971508467207"
click at [441, 275] on div at bounding box center [442, 276] width 2 height 2
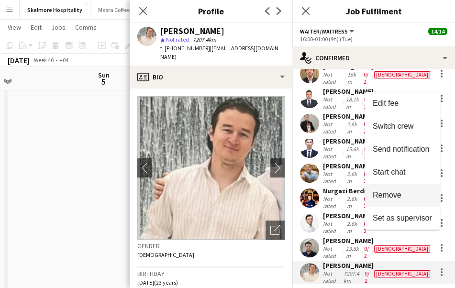
click at [409, 197] on span "Remove" at bounding box center [402, 195] width 59 height 9
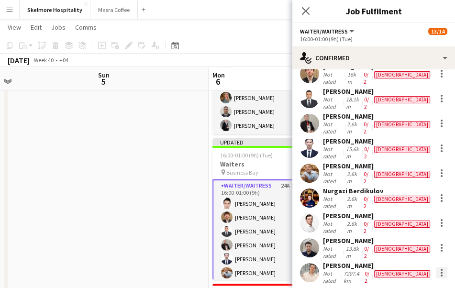
click at [441, 275] on div at bounding box center [442, 276] width 2 height 2
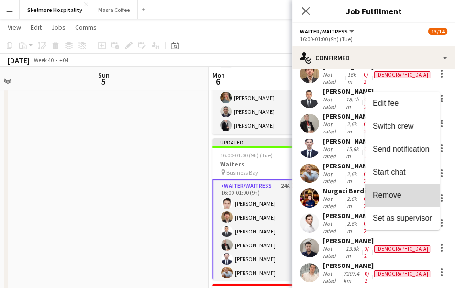
click at [400, 197] on span "Remove" at bounding box center [387, 195] width 29 height 8
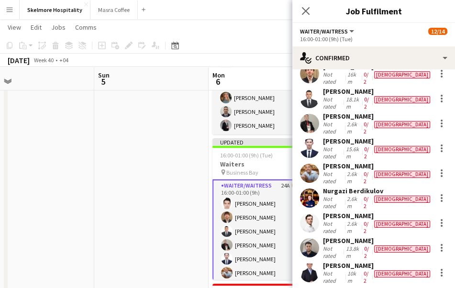
click at [139, 209] on app-date-cell at bounding box center [151, 216] width 114 height 455
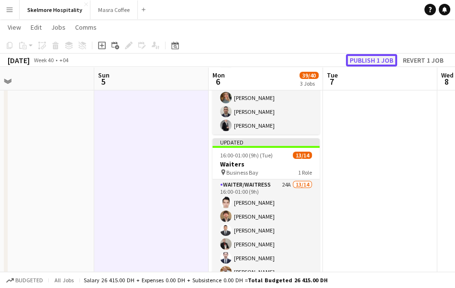
click at [382, 62] on button "Publish 1 job" at bounding box center [371, 60] width 51 height 12
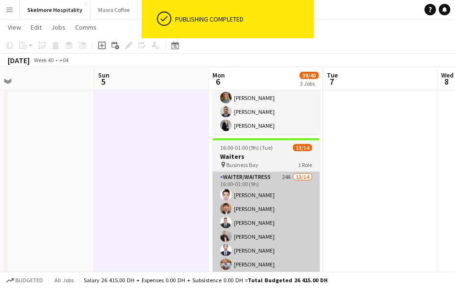
click at [259, 206] on app-card-role "Waiter/Waitress 24A 13/14 16:00-01:00 (9h) Ijiri Jamal Marwan Almasri Sadok Ala…" at bounding box center [265, 278] width 107 height 213
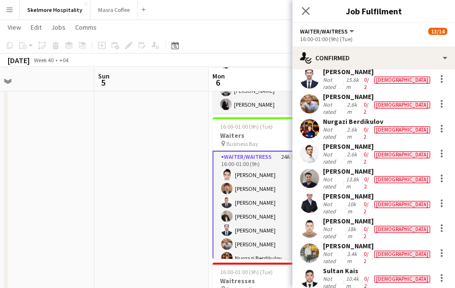
scroll to position [141, 0]
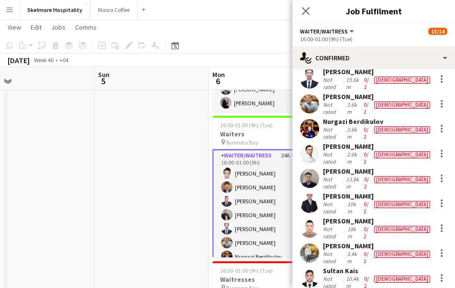
click at [360, 275] on div "10.4km" at bounding box center [352, 282] width 18 height 14
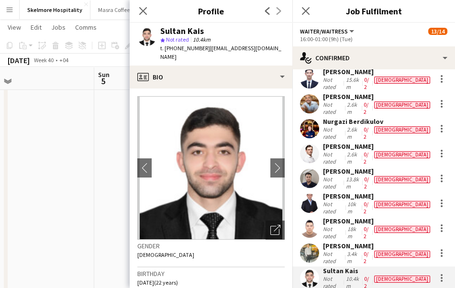
click at [380, 242] on div "Utkirbek Tashtemirov" at bounding box center [377, 246] width 109 height 9
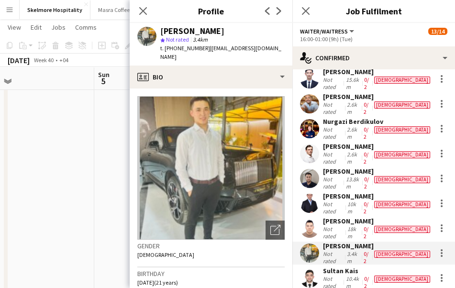
click at [376, 217] on div "Khasankhon Khaydarov" at bounding box center [377, 221] width 109 height 9
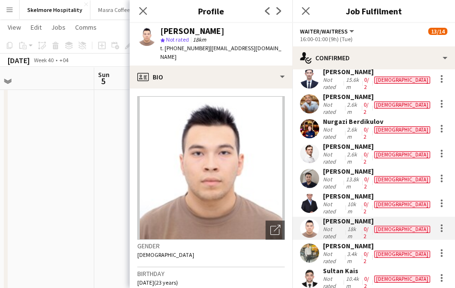
click at [348, 217] on div "Khasankhon Khaydarov" at bounding box center [377, 221] width 109 height 9
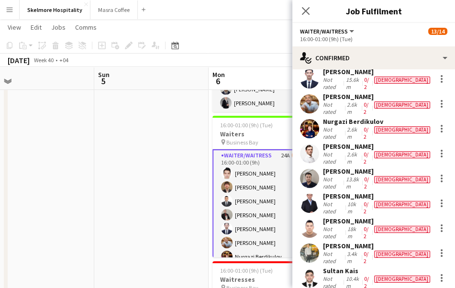
click at [348, 217] on div "Khasankhon Khaydarov" at bounding box center [377, 221] width 109 height 9
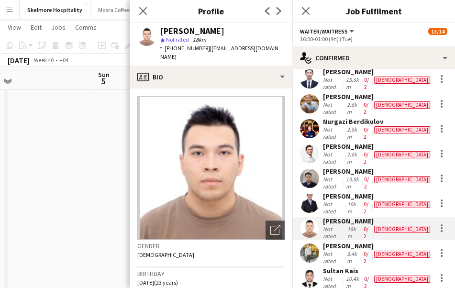
click at [182, 48] on span "t. +971581816874" at bounding box center [185, 47] width 50 height 7
copy span "971581816874"
click at [375, 192] on div "Bek Sayfiddinov" at bounding box center [377, 196] width 109 height 9
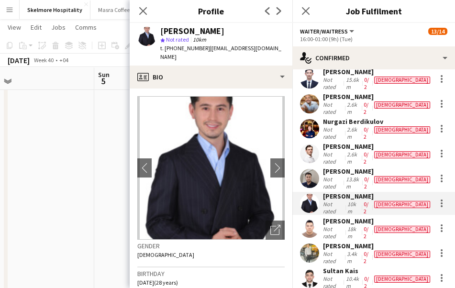
click at [322, 176] on div "Ijiri Jamal Not rated 2.6km 1/2 male Marwan Almasri Not rated 16km 0/2 male Sad…" at bounding box center [373, 139] width 163 height 342
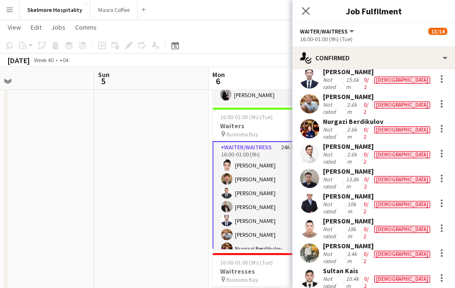
click at [321, 192] on div "Bek Sayfiddinov Not rated 10km 0/2 male" at bounding box center [373, 203] width 163 height 23
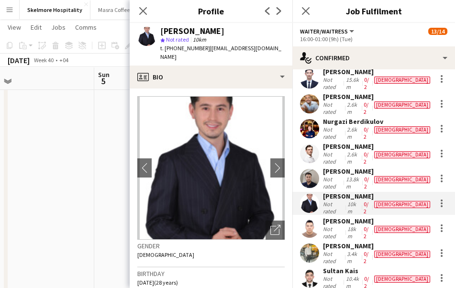
click at [188, 47] on span "t. +971585027971" at bounding box center [185, 47] width 50 height 7
copy span "971585027971"
click at [387, 30] on div "Waiter/Waitress All roles Waiter/Waitress 13/14" at bounding box center [373, 31] width 147 height 9
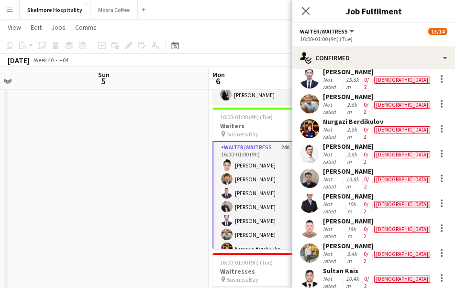
click at [326, 192] on div "Bek Sayfiddinov" at bounding box center [377, 196] width 109 height 9
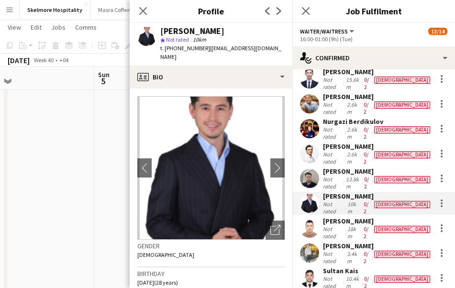
click at [195, 47] on span "t. +971585027971" at bounding box center [185, 47] width 50 height 7
copy span "971585027971"
click at [362, 176] on div "13.8km" at bounding box center [352, 183] width 18 height 14
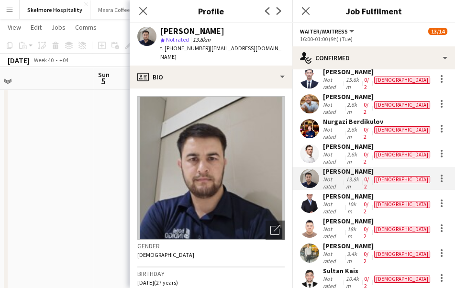
click at [368, 151] on app-skills-label "0/2" at bounding box center [365, 158] width 5 height 14
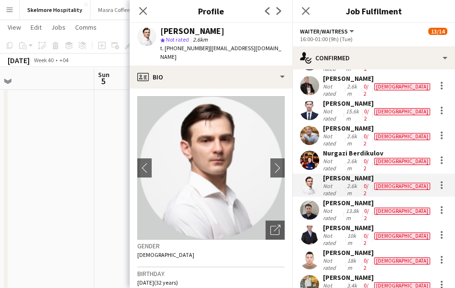
scroll to position [95, 0]
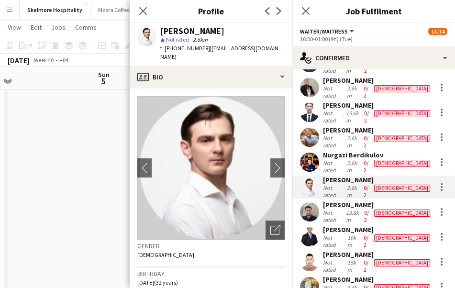
click at [362, 159] on div "2.6km" at bounding box center [353, 166] width 17 height 14
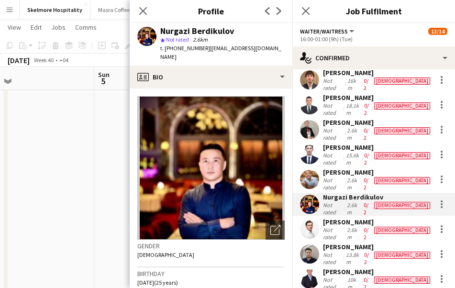
scroll to position [52, 0]
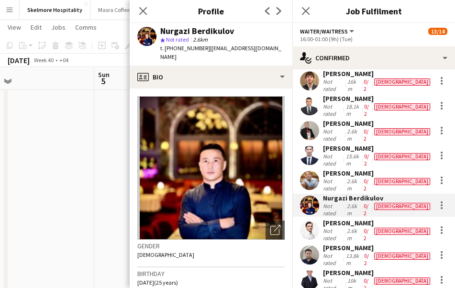
click at [368, 128] on app-skills-label "0/2" at bounding box center [365, 135] width 5 height 14
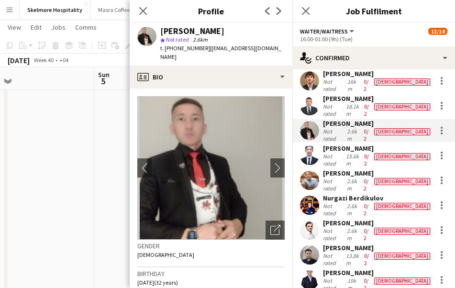
scroll to position [0, 0]
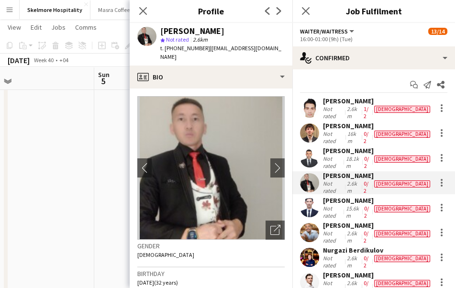
click at [368, 125] on div "Marwan Almasri" at bounding box center [377, 125] width 109 height 9
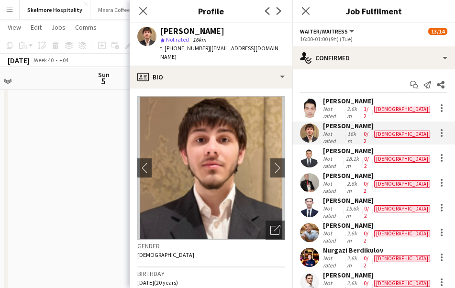
click at [361, 155] on div "18.1km" at bounding box center [352, 162] width 18 height 14
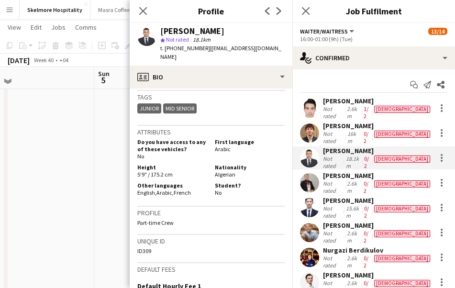
scroll to position [121, 0]
click at [379, 127] on div "Marwan Almasri" at bounding box center [377, 125] width 109 height 9
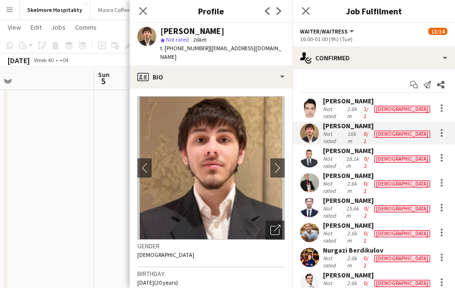
click at [381, 112] on div "male" at bounding box center [402, 109] width 56 height 7
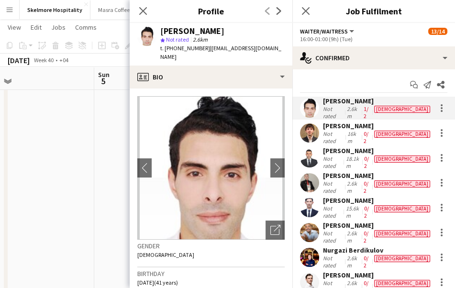
click at [19, 196] on app-date-cell at bounding box center [37, 213] width 114 height 455
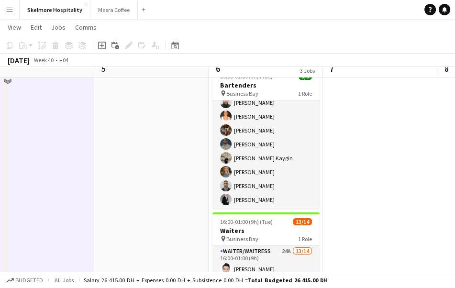
scroll to position [31, 0]
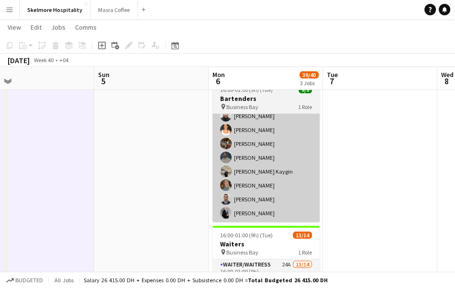
click at [291, 196] on app-card-role "Bartender 9/9 16:00-01:00 (9h) TALITA SOARES Olesya Shaporenko Lurdes De Medeir…" at bounding box center [265, 150] width 107 height 143
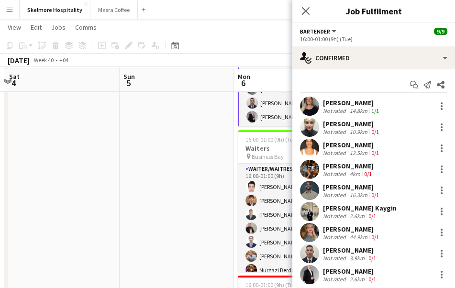
scroll to position [130, 0]
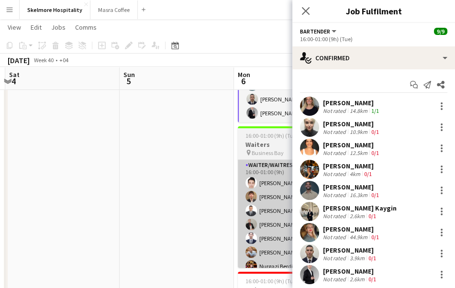
click at [268, 205] on app-card-role "Waiter/Waitress 24A 13/14 16:00-01:00 (9h) Ijiri Jamal Marwan Almasri Sadok Ala…" at bounding box center [291, 266] width 107 height 213
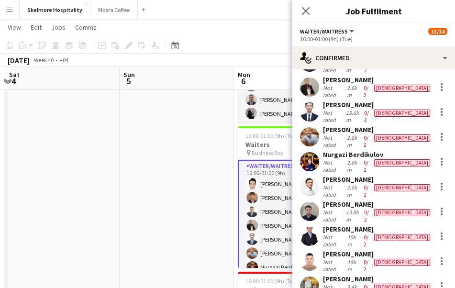
scroll to position [96, 0]
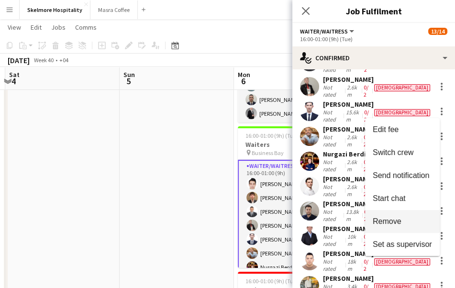
click at [413, 222] on span "Remove" at bounding box center [402, 221] width 59 height 9
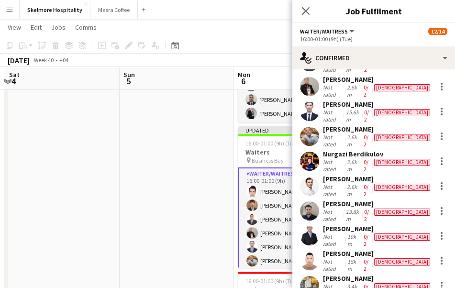
click at [158, 272] on app-date-cell at bounding box center [177, 204] width 114 height 455
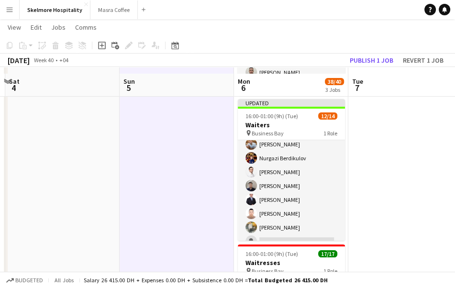
scroll to position [154, 0]
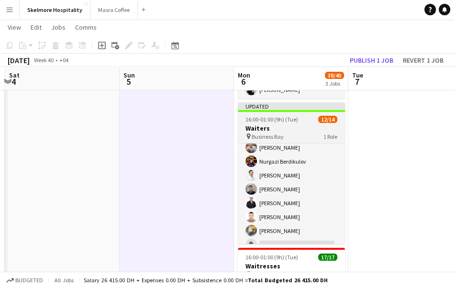
click at [325, 122] on span "12/14" at bounding box center [327, 119] width 19 height 7
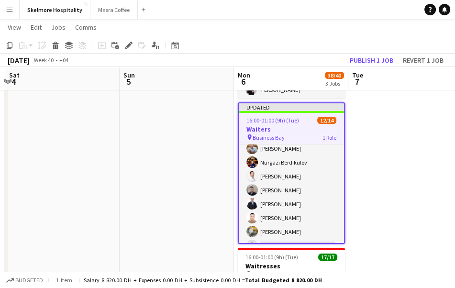
click at [323, 136] on span "1 Role" at bounding box center [329, 137] width 14 height 7
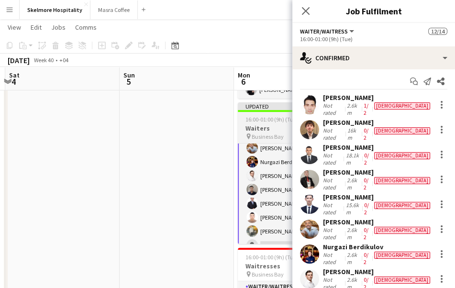
scroll to position [0, 0]
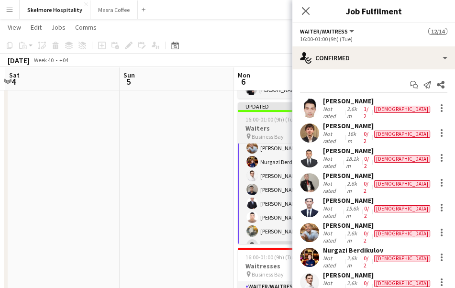
click at [158, 272] on app-date-cell at bounding box center [177, 180] width 114 height 455
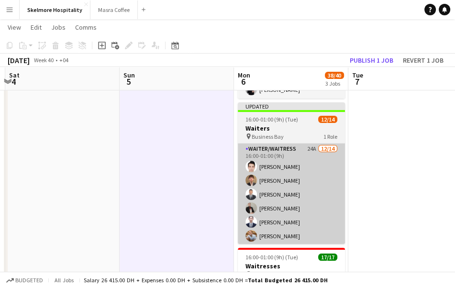
click at [326, 157] on app-card-role "Waiter/Waitress 24A 12/14 16:00-01:00 (9h) Ijiri Jamal Marwan Almasri Sadok Ala…" at bounding box center [291, 249] width 107 height 213
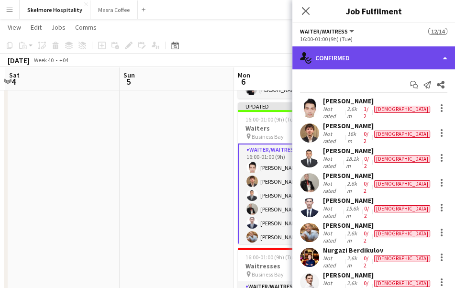
click at [376, 66] on div "single-neutral-actions-check-2 Confirmed" at bounding box center [373, 57] width 163 height 23
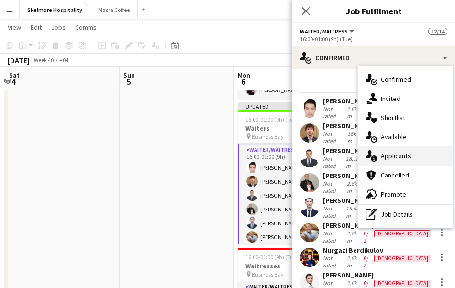
click at [396, 155] on span "Applicants" at bounding box center [396, 156] width 30 height 9
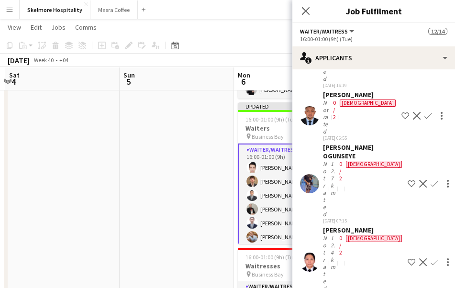
scroll to position [599, 0]
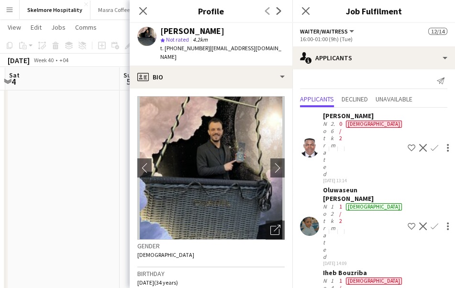
scroll to position [0, 0]
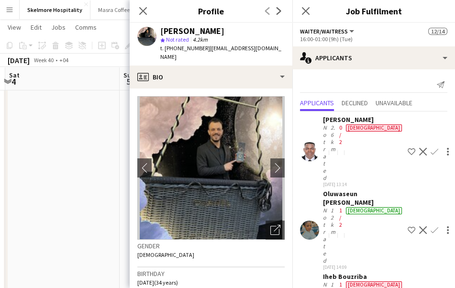
click at [65, 200] on app-date-cell at bounding box center [62, 180] width 114 height 455
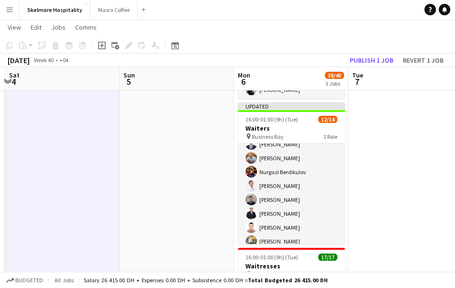
scroll to position [112, 0]
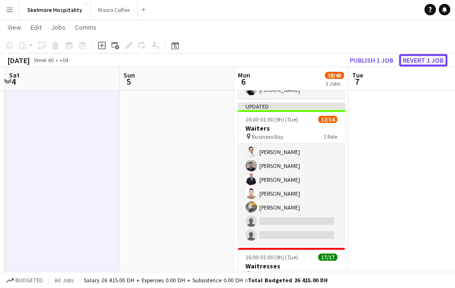
click at [422, 57] on button "Revert 1 job" at bounding box center [423, 60] width 48 height 12
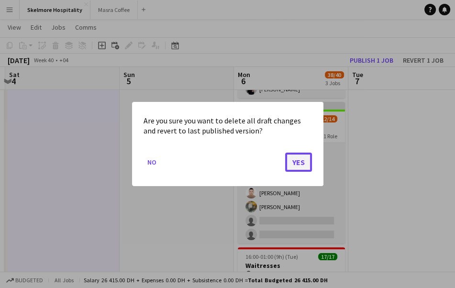
click at [303, 165] on button "Yes" at bounding box center [298, 162] width 27 height 19
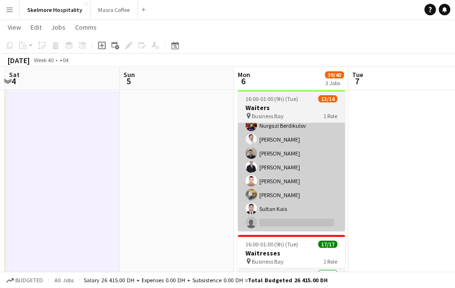
click at [274, 215] on app-card-role "Waiter/Waitress 24A 13/14 16:00-01:00 (9h) Ijiri Jamal Marwan Almasri Sadok Ala…" at bounding box center [291, 125] width 107 height 213
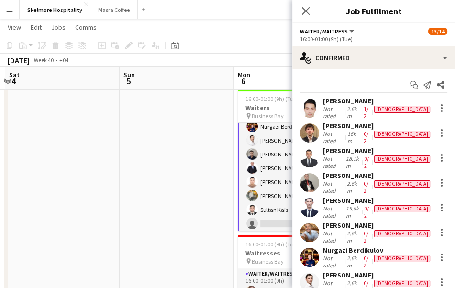
scroll to position [105, 0]
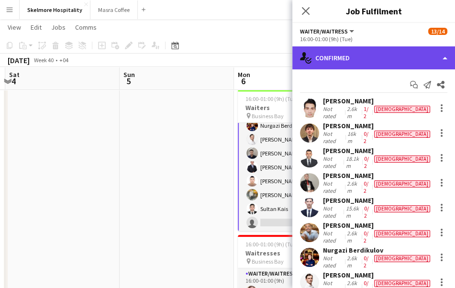
click at [334, 55] on div "single-neutral-actions-check-2 Confirmed" at bounding box center [373, 57] width 163 height 23
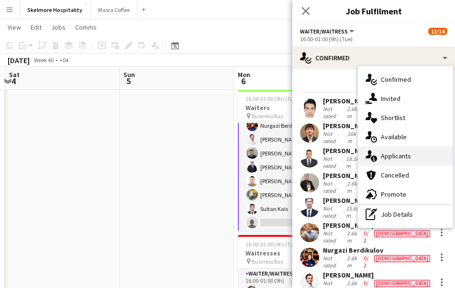
click at [386, 157] on span "Applicants" at bounding box center [396, 156] width 30 height 9
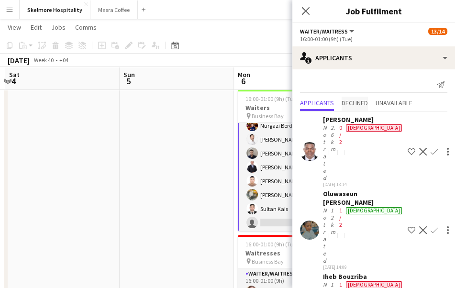
click at [350, 108] on span "Declined" at bounding box center [354, 104] width 26 height 14
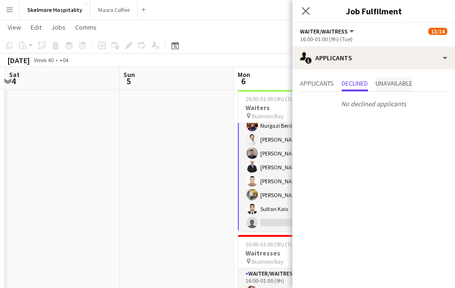
click at [392, 89] on span "Unavailable" at bounding box center [393, 84] width 37 height 14
click at [318, 88] on span "Applicants" at bounding box center [317, 84] width 34 height 14
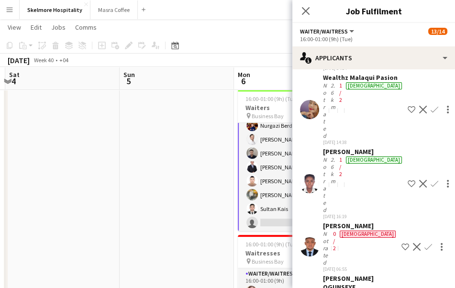
scroll to position [403, 0]
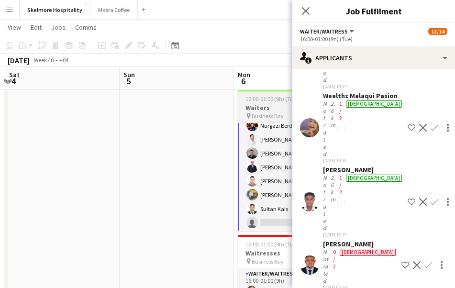
click at [264, 206] on app-card-role "Waiter/Waitress 24A 13/14 16:00-01:00 (9h) Ijiri Jamal Marwan Almasri Sadok Ala…" at bounding box center [291, 125] width 107 height 215
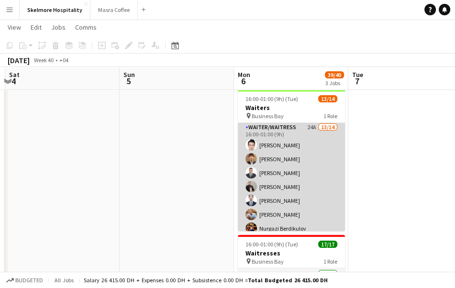
scroll to position [0, 0]
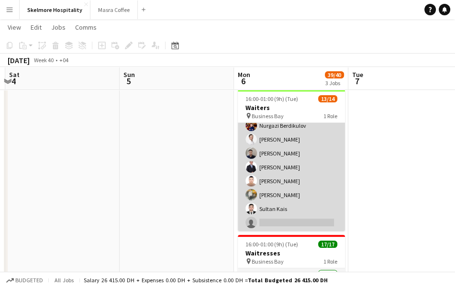
click at [287, 223] on app-card-role "Waiter/Waitress 24A 13/14 16:00-01:00 (9h) Ijiri Jamal Marwan Almasri Sadok Ala…" at bounding box center [291, 125] width 107 height 213
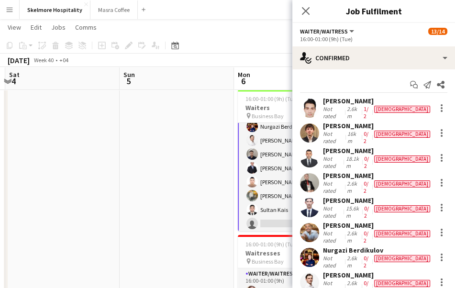
scroll to position [105, 0]
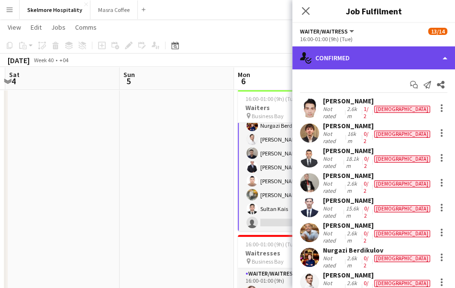
click at [394, 63] on div "single-neutral-actions-check-2 Confirmed" at bounding box center [373, 57] width 163 height 23
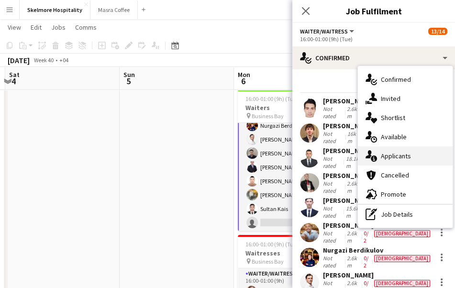
click at [406, 155] on span "Applicants" at bounding box center [396, 156] width 30 height 9
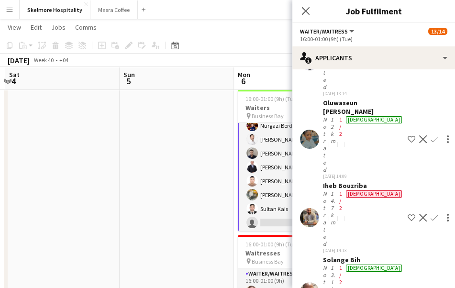
scroll to position [0, 0]
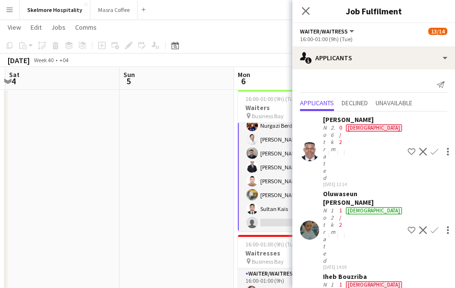
click at [173, 200] on app-date-cell at bounding box center [177, 167] width 114 height 455
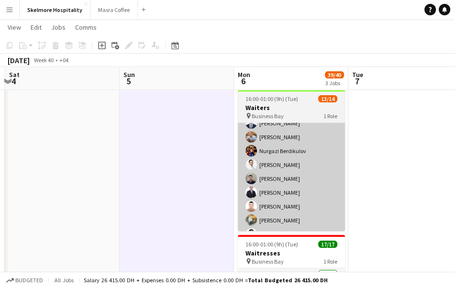
click at [323, 219] on app-card-role "Waiter/Waitress 24A 13/14 16:00-01:00 (9h) Ijiri Jamal Marwan Almasri Sadok Ala…" at bounding box center [291, 150] width 107 height 213
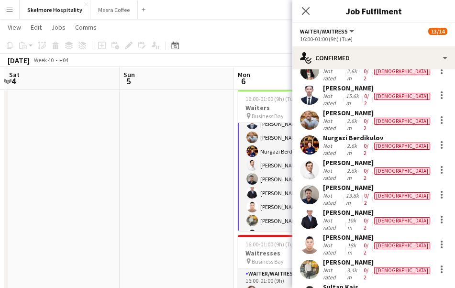
scroll to position [129, 0]
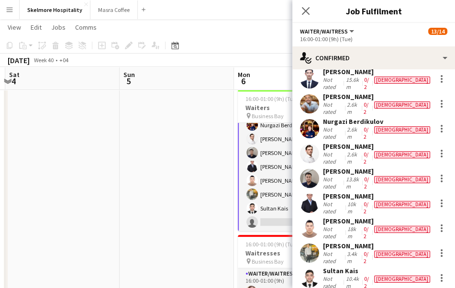
click at [272, 225] on app-card-role "Waiter/Waitress 24A 13/14 16:00-01:00 (9h) Ijiri Jamal Marwan Almasri Sadok Ala…" at bounding box center [291, 125] width 107 height 215
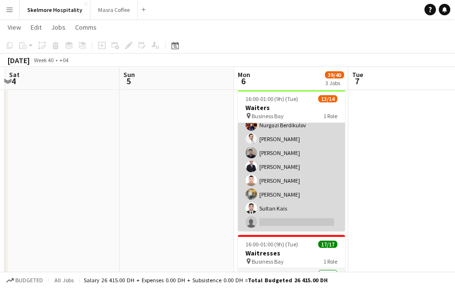
click at [318, 223] on app-card-role "Waiter/Waitress 24A 13/14 16:00-01:00 (9h) Ijiri Jamal Marwan Almasri Sadok Ala…" at bounding box center [291, 125] width 107 height 213
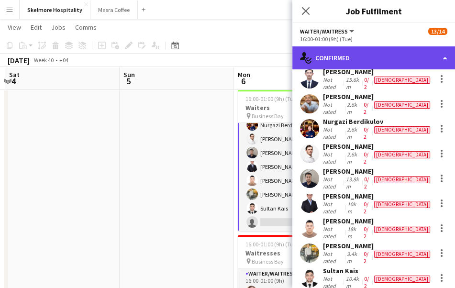
click at [401, 63] on div "single-neutral-actions-check-2 Confirmed" at bounding box center [373, 57] width 163 height 23
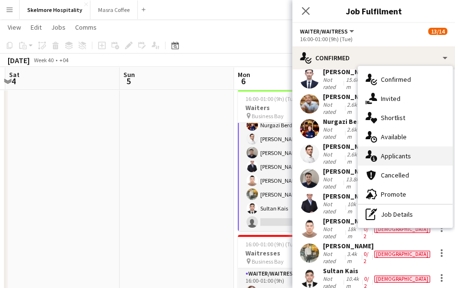
click at [409, 156] on span "Applicants" at bounding box center [396, 156] width 30 height 9
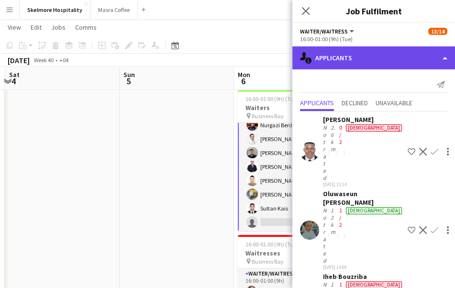
click at [404, 63] on div "single-neutral-actions-information Applicants" at bounding box center [373, 57] width 163 height 23
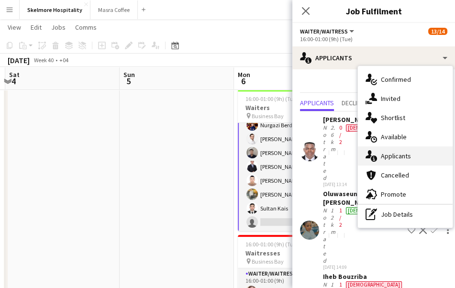
click at [405, 154] on span "Applicants" at bounding box center [396, 156] width 30 height 9
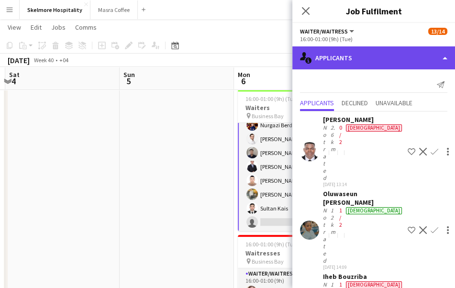
click at [412, 63] on div "single-neutral-actions-information Applicants" at bounding box center [373, 57] width 163 height 23
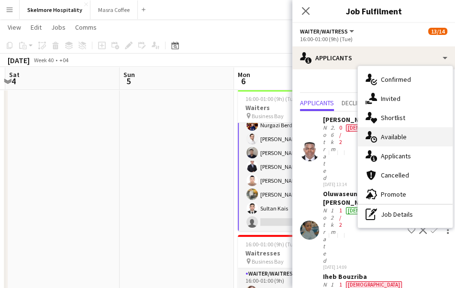
click at [412, 138] on div "single-neutral-actions-upload Available" at bounding box center [405, 136] width 95 height 19
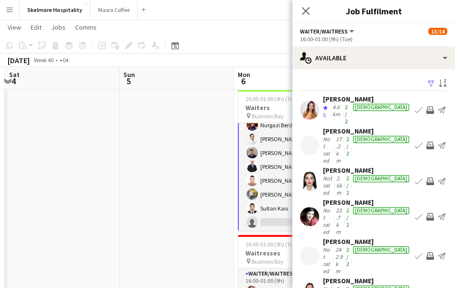
scroll to position [69, 0]
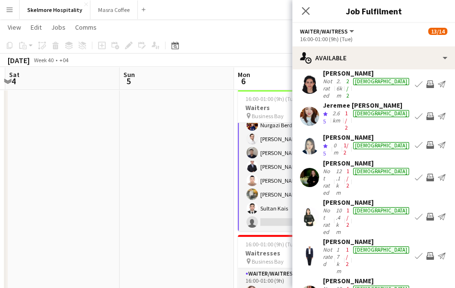
scroll to position [0, 0]
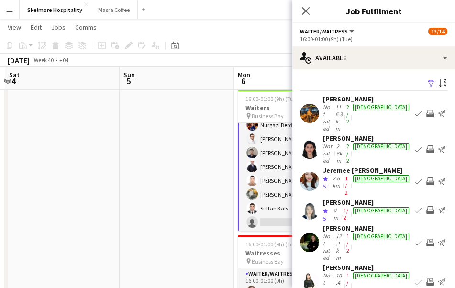
click at [427, 85] on app-icon "Filter" at bounding box center [431, 83] width 8 height 9
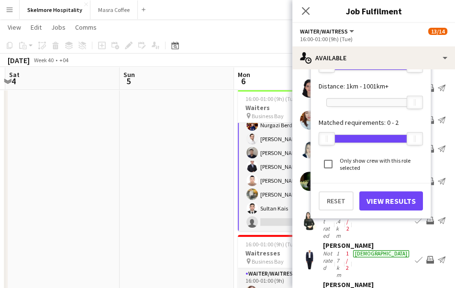
scroll to position [63, 0]
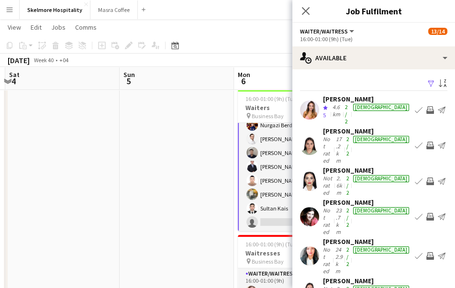
scroll to position [69, 0]
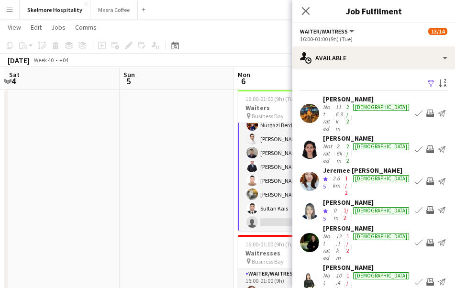
scroll to position [65, 0]
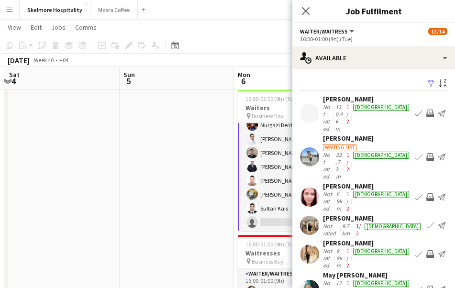
scroll to position [79, 0]
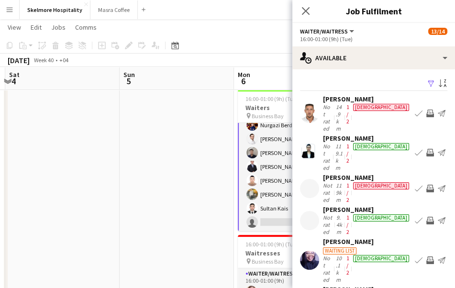
scroll to position [63, 0]
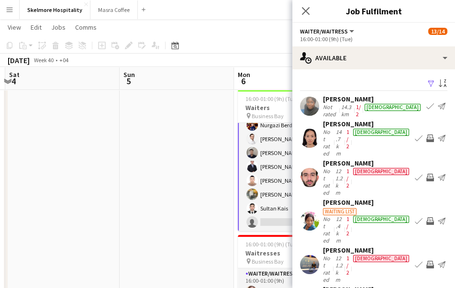
click at [344, 254] on div "121.2km" at bounding box center [338, 268] width 11 height 29
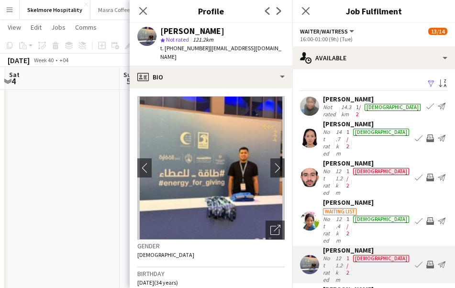
scroll to position [84, 0]
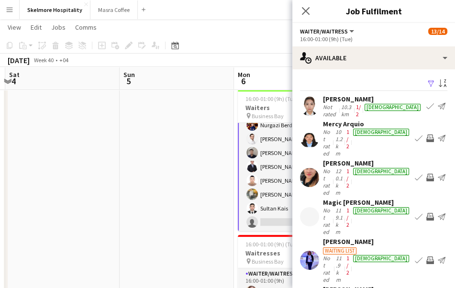
scroll to position [81, 0]
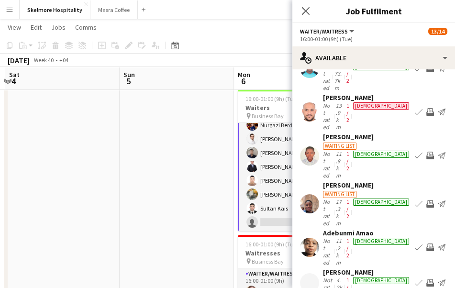
scroll to position [95, 0]
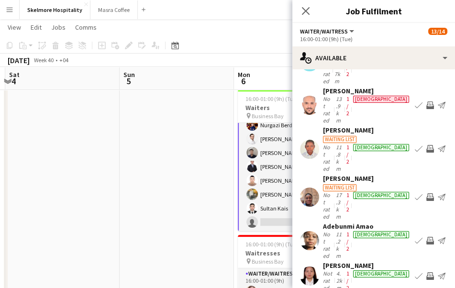
click at [114, 186] on app-date-cell at bounding box center [62, 167] width 114 height 455
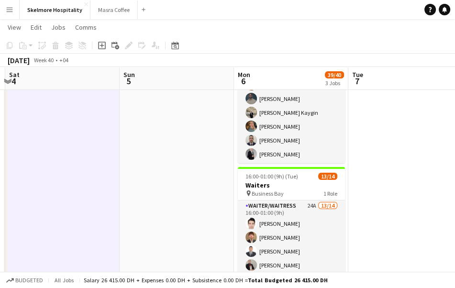
scroll to position [13, 0]
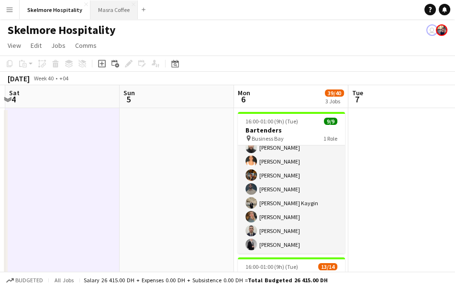
click at [121, 7] on button "Masra Coffee Close" at bounding box center [113, 9] width 47 height 19
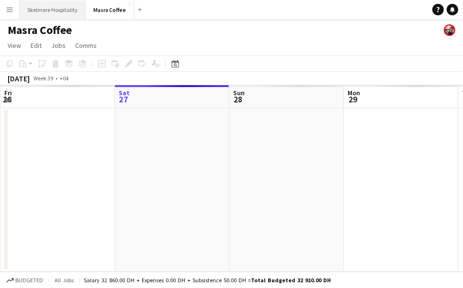
click at [54, 14] on button "Skelmore Hospitality Close" at bounding box center [53, 9] width 66 height 19
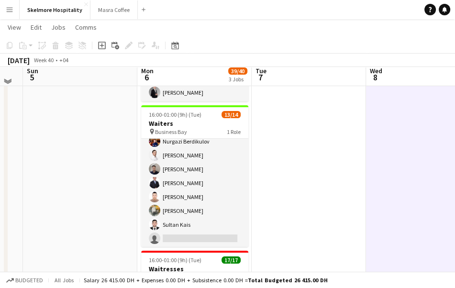
scroll to position [152, 0]
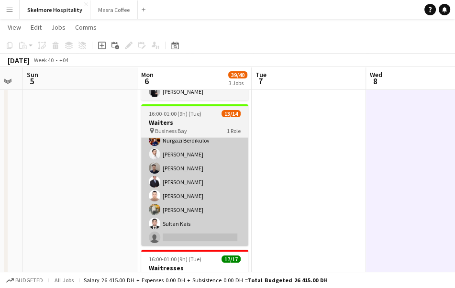
click at [154, 182] on app-user-avatar at bounding box center [154, 181] width 11 height 11
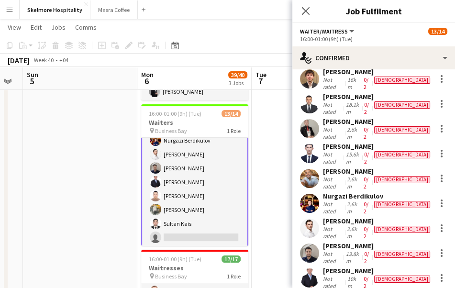
scroll to position [129, 0]
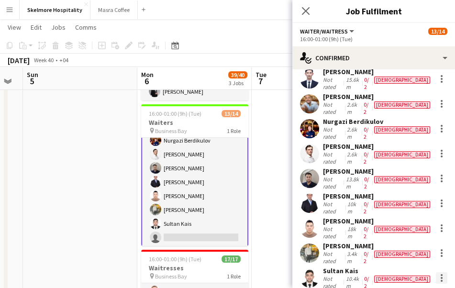
click at [441, 280] on div at bounding box center [442, 281] width 2 height 2
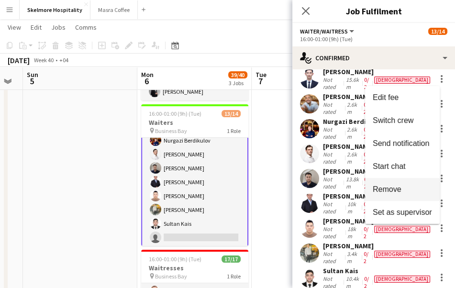
click at [420, 193] on span "Remove" at bounding box center [402, 189] width 59 height 9
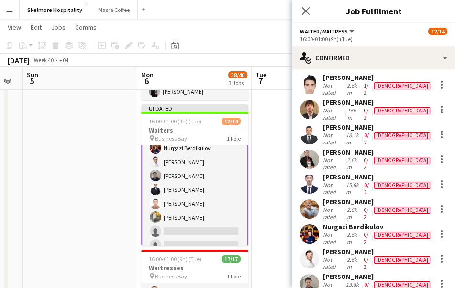
scroll to position [0, 0]
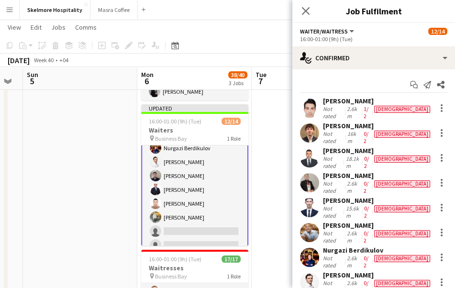
click at [265, 158] on app-date-cell at bounding box center [309, 182] width 114 height 455
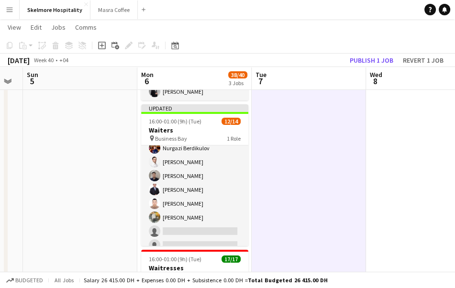
scroll to position [112, 0]
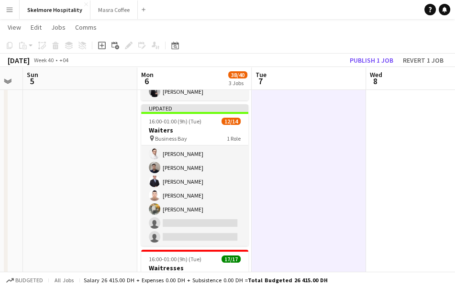
click at [54, 116] on app-date-cell at bounding box center [80, 182] width 114 height 455
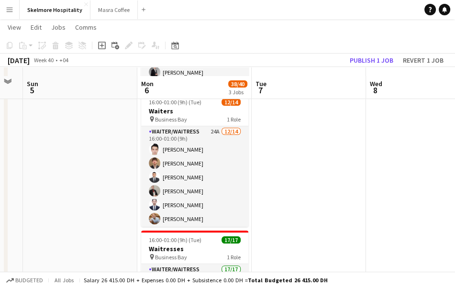
scroll to position [180, 0]
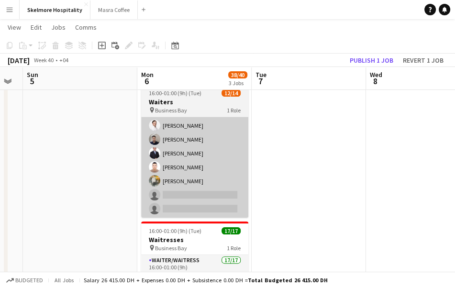
click at [195, 192] on app-card-role "Waiter/Waitress 24A 12/14 16:00-01:00 (9h) Ijiri Jamal Marwan Almasri Sadok Ala…" at bounding box center [194, 111] width 107 height 213
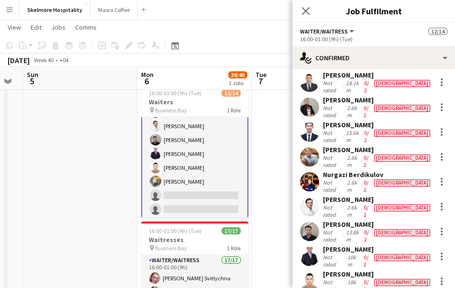
scroll to position [129, 0]
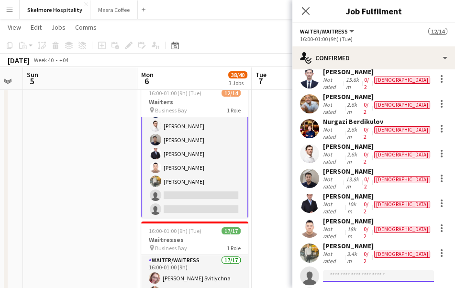
click at [360, 270] on input at bounding box center [378, 275] width 111 height 11
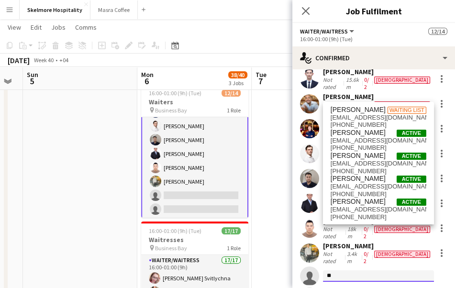
type input "*"
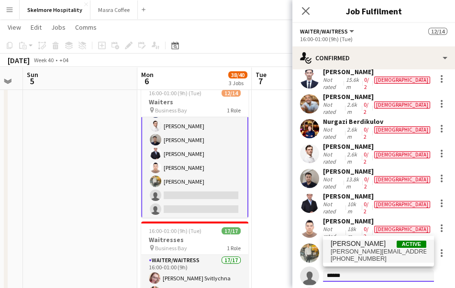
type input "******"
click at [364, 251] on span "[PERSON_NAME][EMAIL_ADDRESS][PERSON_NAME][DOMAIN_NAME]" at bounding box center [378, 252] width 96 height 8
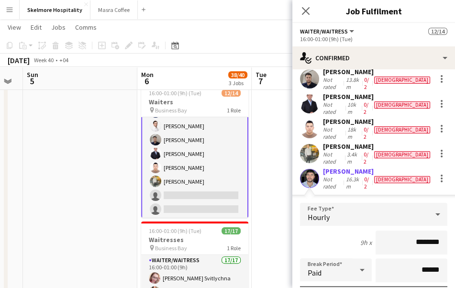
scroll to position [316, 0]
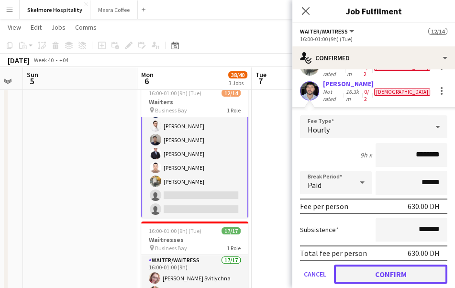
click at [393, 264] on button "Confirm" at bounding box center [390, 273] width 113 height 19
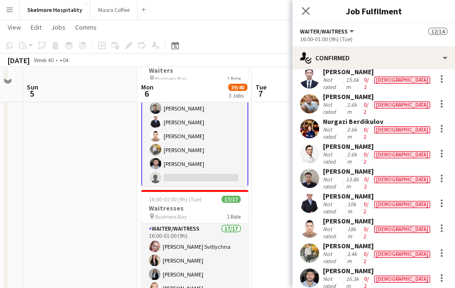
scroll to position [211, 0]
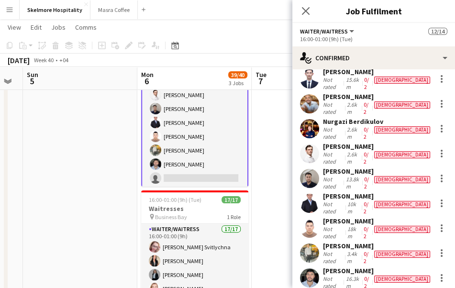
click at [209, 180] on app-card-role "Waiter/Waitress 24A 13/14 16:00-01:00 (9h) Ijiri Jamal Marwan Almasri Sadok Ala…" at bounding box center [194, 81] width 107 height 215
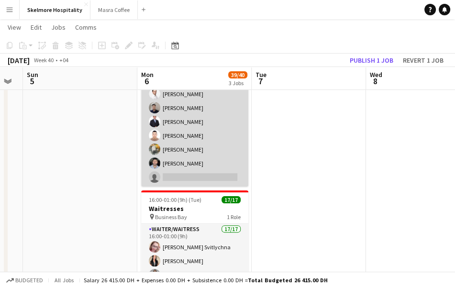
scroll to position [112, 0]
click at [212, 148] on app-card-role "Waiter/Waitress 24A 13/14 16:00-01:00 (9h) Ijiri Jamal Marwan Almasri Sadok Ala…" at bounding box center [194, 80] width 107 height 213
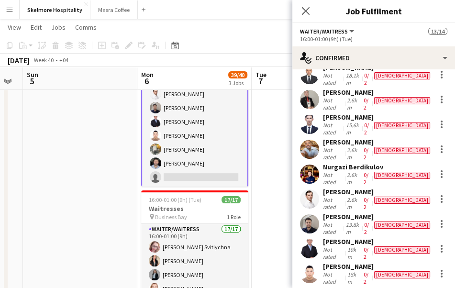
scroll to position [129, 0]
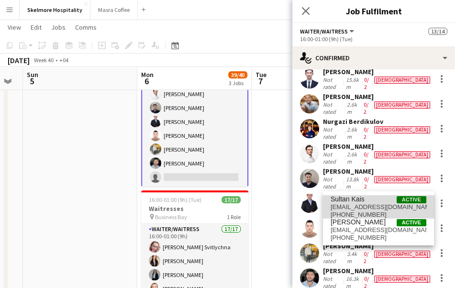
type input "*****"
click at [383, 209] on span "sultankais62@gmail.com" at bounding box center [378, 207] width 96 height 8
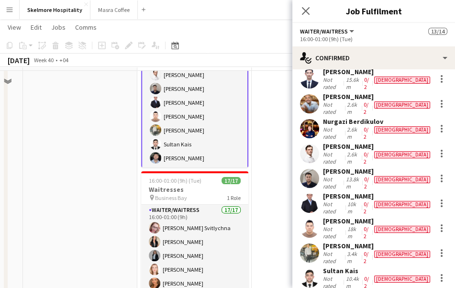
scroll to position [290, 0]
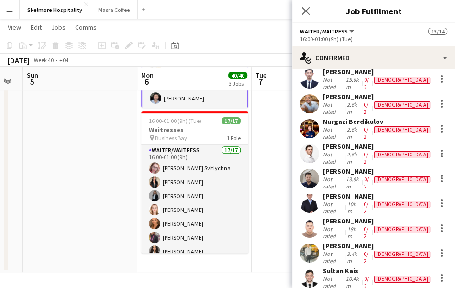
click at [77, 168] on app-date-cell at bounding box center [80, 44] width 114 height 455
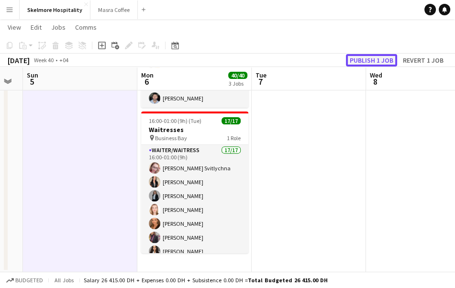
click at [377, 62] on button "Publish 1 job" at bounding box center [371, 60] width 51 height 12
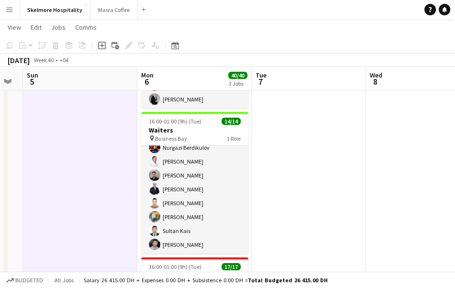
scroll to position [104, 0]
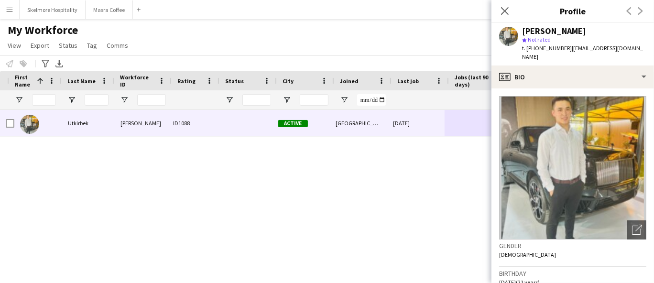
scroll to position [352, 0]
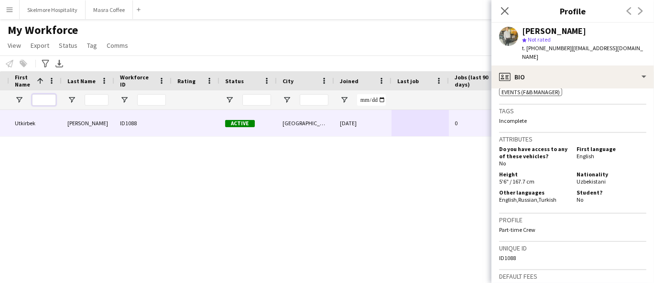
click at [41, 98] on input "First Name Filter Input" at bounding box center [44, 99] width 24 height 11
type input "****"
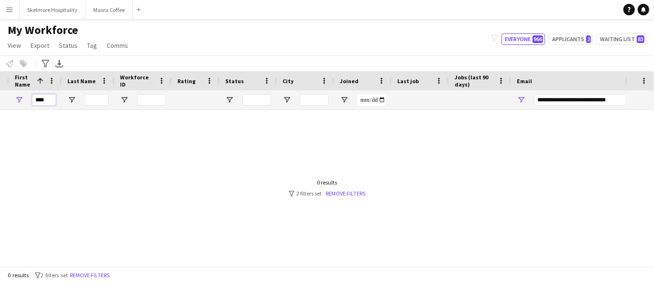
scroll to position [0, 0]
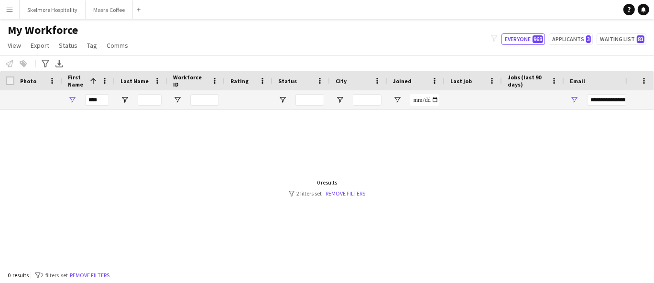
click at [103, 110] on div at bounding box center [518, 110] width 1037 height 0
click at [101, 110] on div at bounding box center [518, 110] width 1037 height 0
click at [99, 100] on input "****" at bounding box center [97, 99] width 24 height 11
type input "*"
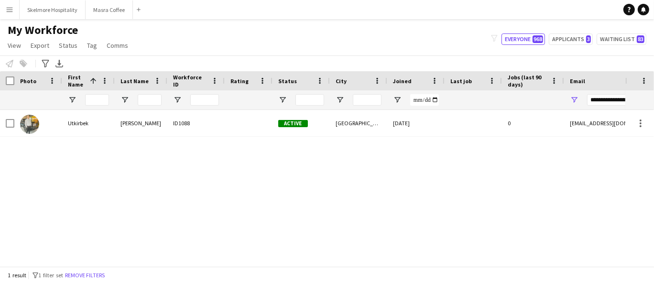
click at [441, 248] on div "Utkirbek Tashtemirov ID1088 Active دبي 26-09-2025 0 tashtemirovotkurbek@gmail.c…" at bounding box center [313, 184] width 626 height 149
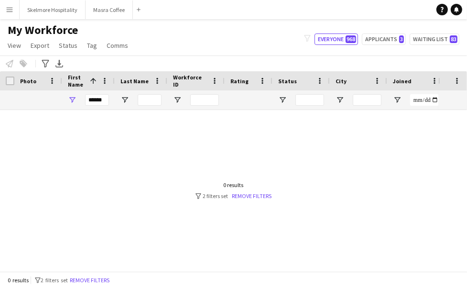
type input "******"
click at [95, 98] on input "******" at bounding box center [97, 99] width 24 height 11
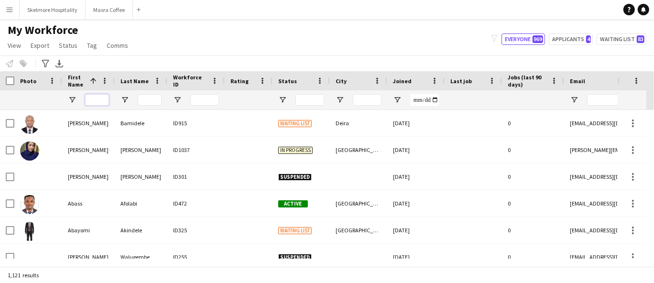
click at [96, 97] on input "First Name Filter Input" at bounding box center [97, 99] width 24 height 11
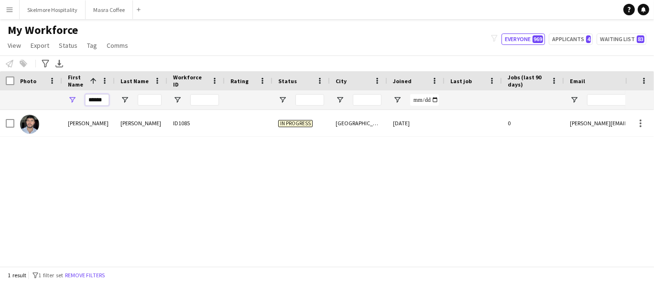
type input "******"
click at [88, 128] on div "[PERSON_NAME]" at bounding box center [88, 123] width 53 height 26
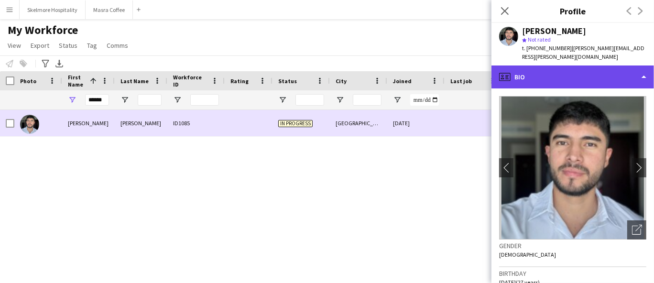
click at [467, 75] on div "profile Bio" at bounding box center [573, 77] width 163 height 23
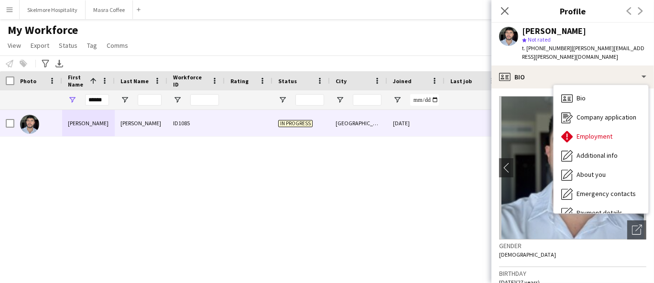
click at [89, 188] on div "Andres Riaño ID1085 In progress Dubai 26-09-2025 0 camilo.riano.n@gmail.com" at bounding box center [313, 184] width 626 height 149
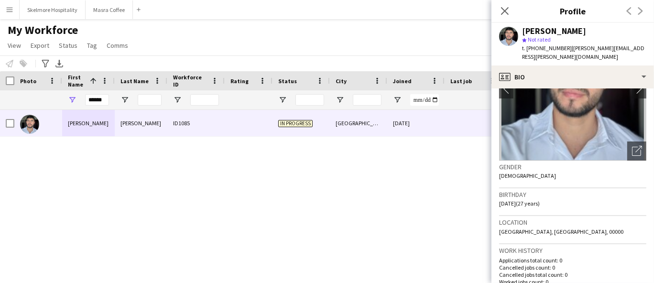
scroll to position [79, 0]
click at [92, 101] on input "******" at bounding box center [97, 99] width 24 height 11
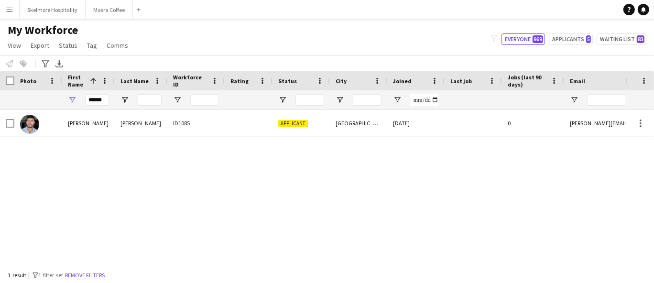
click at [92, 165] on div "[PERSON_NAME] ID1085 Applicant [GEOGRAPHIC_DATA] [DATE] 0 [PERSON_NAME][EMAIL_A…" at bounding box center [313, 184] width 626 height 149
click at [638, 175] on div "[PERSON_NAME] ID1085 Applicant [GEOGRAPHIC_DATA] [DATE] 0 [PERSON_NAME][EMAIL_A…" at bounding box center [327, 184] width 654 height 149
click at [596, 245] on div "[PERSON_NAME] ID1085 Applicant [GEOGRAPHIC_DATA] [DATE] 0 [PERSON_NAME][EMAIL_A…" at bounding box center [313, 184] width 626 height 149
